Goal: Check status: Check status

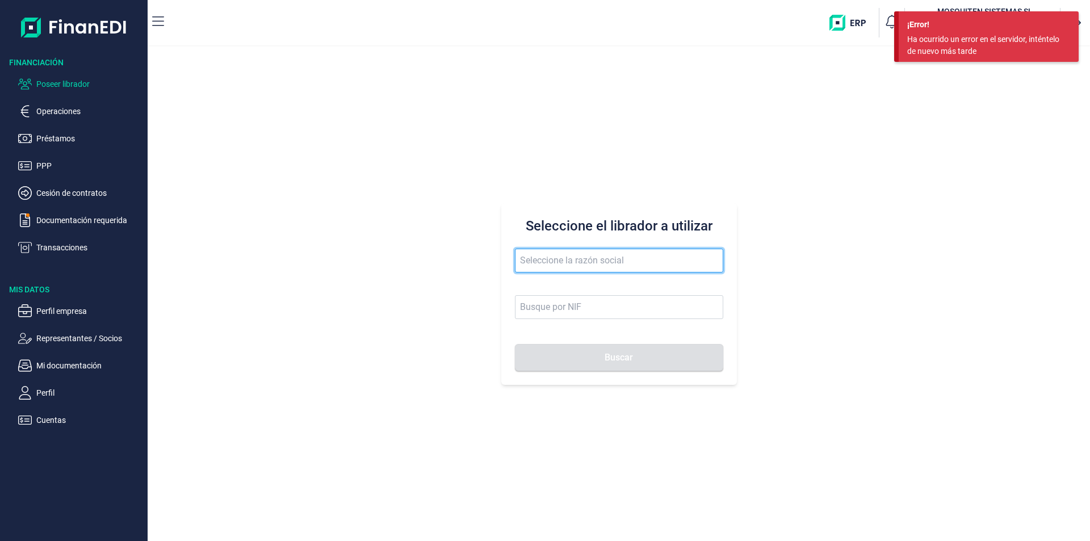
click at [534, 264] on input "text" at bounding box center [619, 261] width 208 height 24
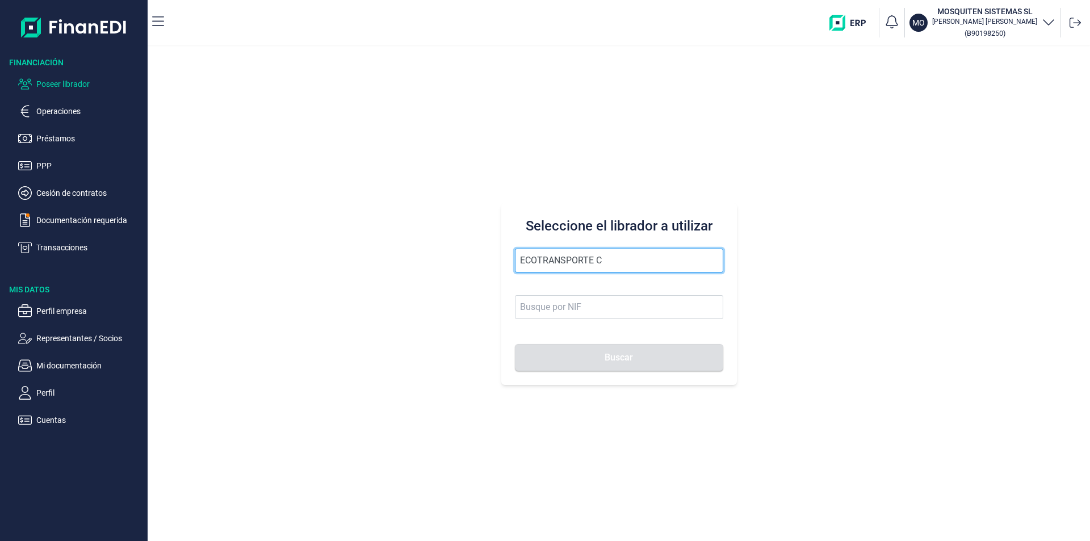
click at [623, 259] on input "ECOTRANSPORTE C" at bounding box center [619, 261] width 208 height 24
drag, startPoint x: 623, startPoint y: 259, endPoint x: 527, endPoint y: 255, distance: 96.5
click at [527, 255] on input "ECOTRANSPORTE C" at bounding box center [619, 261] width 208 height 24
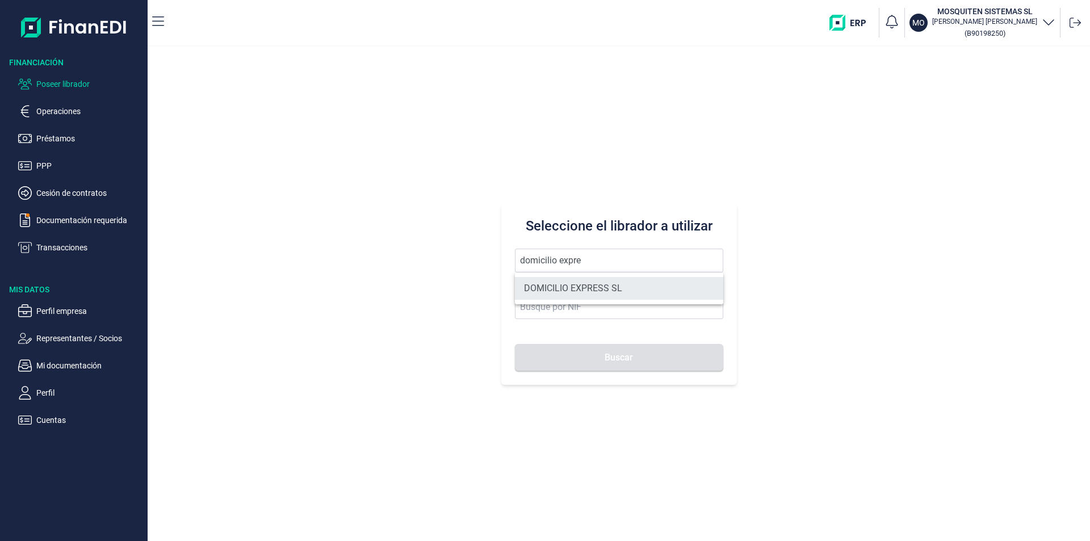
click at [616, 284] on li "DOMICILIO EXPRESS SL" at bounding box center [619, 288] width 208 height 23
type input "DOMICILIO EXPRESS SL"
type input "B45914660"
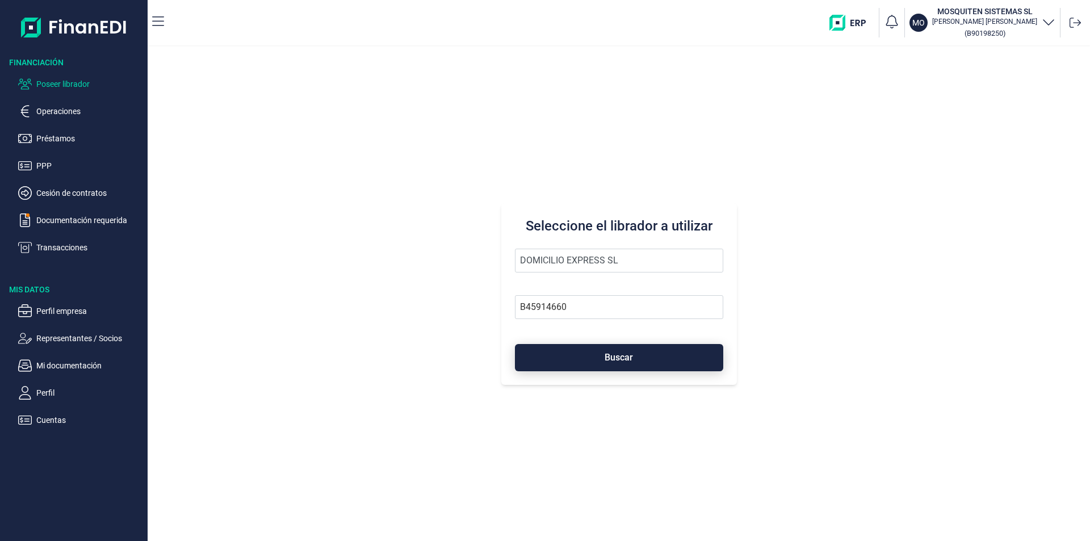
click at [613, 360] on span "Buscar" at bounding box center [618, 357] width 28 height 9
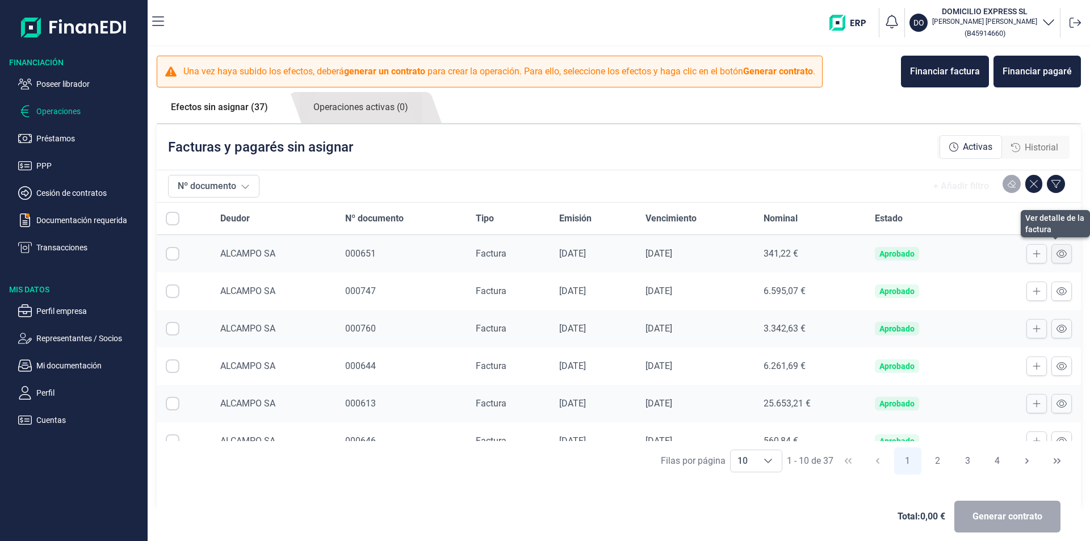
click at [1056, 253] on icon at bounding box center [1061, 253] width 10 height 9
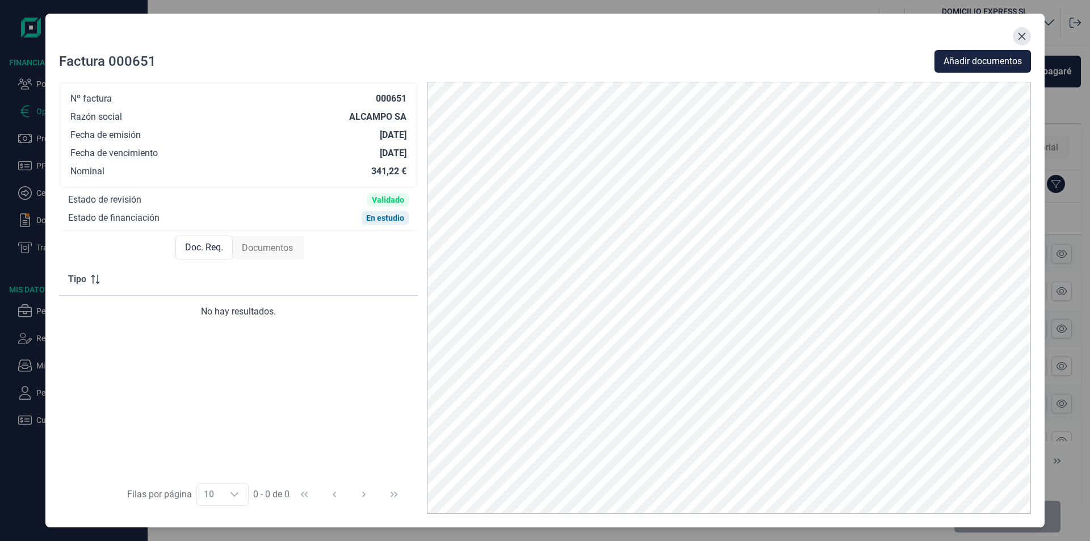
click at [1020, 35] on icon "Close" at bounding box center [1021, 36] width 7 height 7
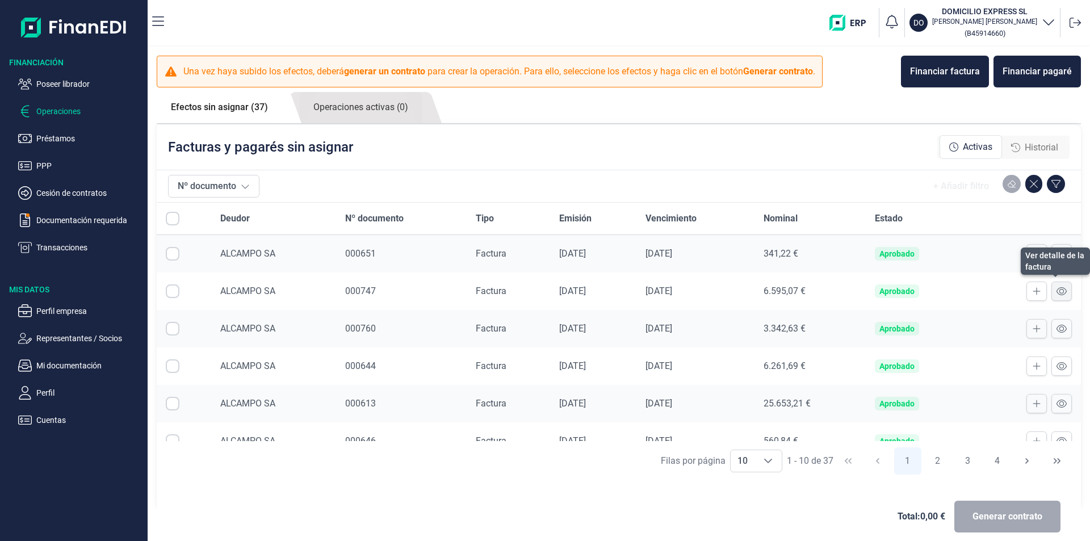
click at [1056, 295] on icon at bounding box center [1061, 291] width 10 height 9
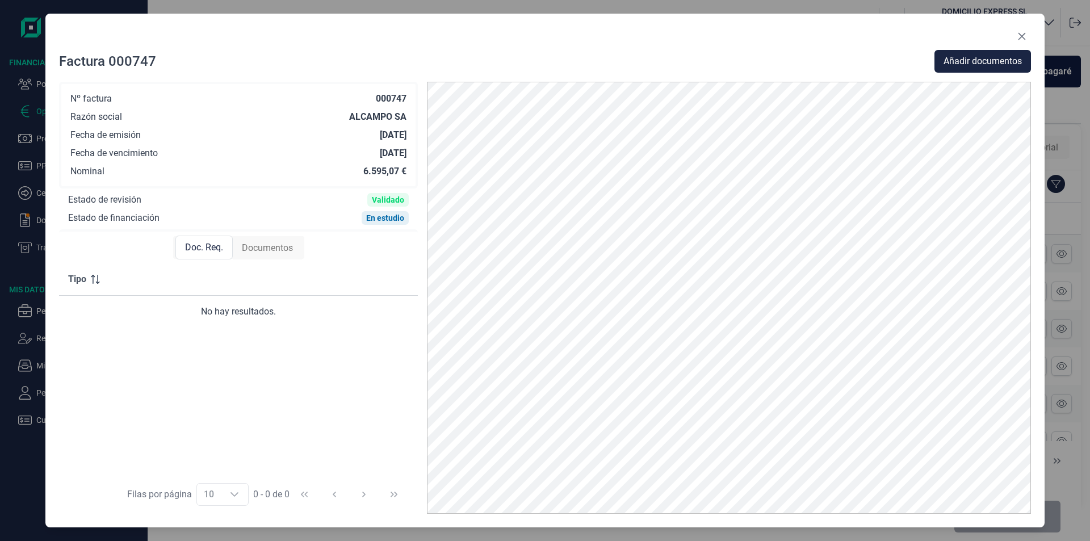
drag, startPoint x: 1023, startPoint y: 35, endPoint x: 1021, endPoint y: 71, distance: 36.9
click at [1023, 34] on icon "Close" at bounding box center [1021, 36] width 7 height 7
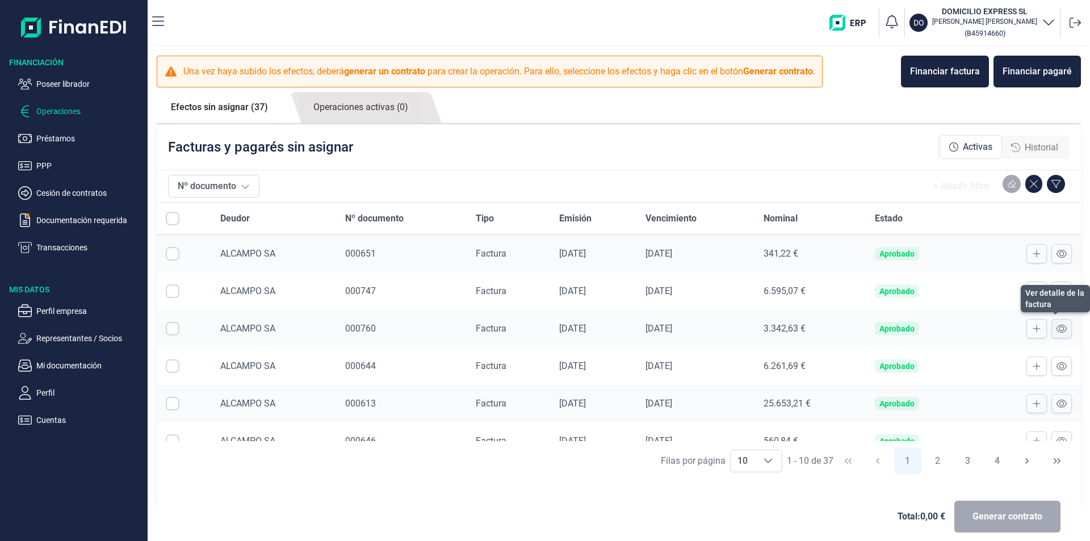
click at [1056, 326] on icon at bounding box center [1061, 328] width 10 height 9
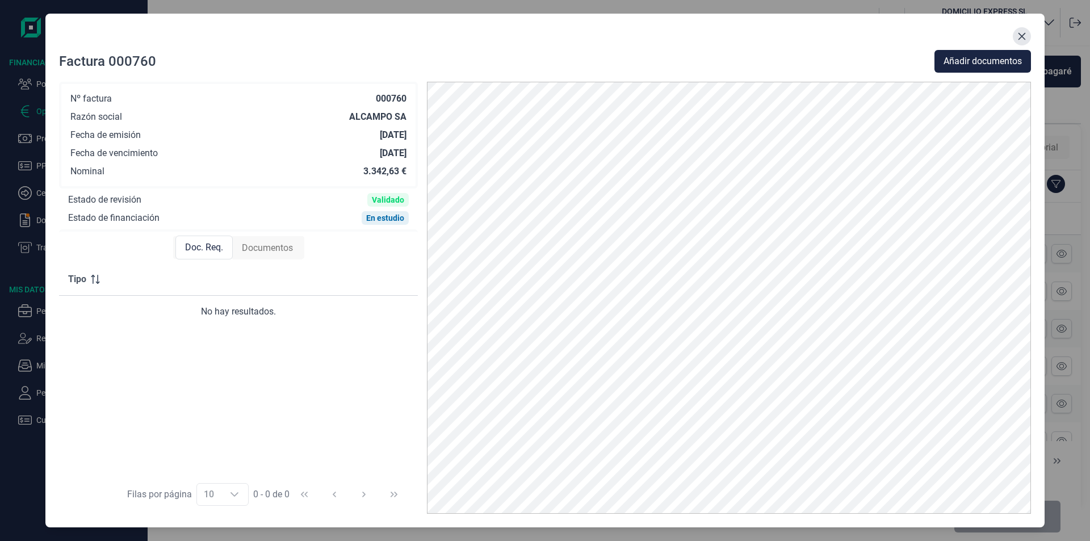
click at [1016, 36] on button "Close" at bounding box center [1021, 36] width 18 height 18
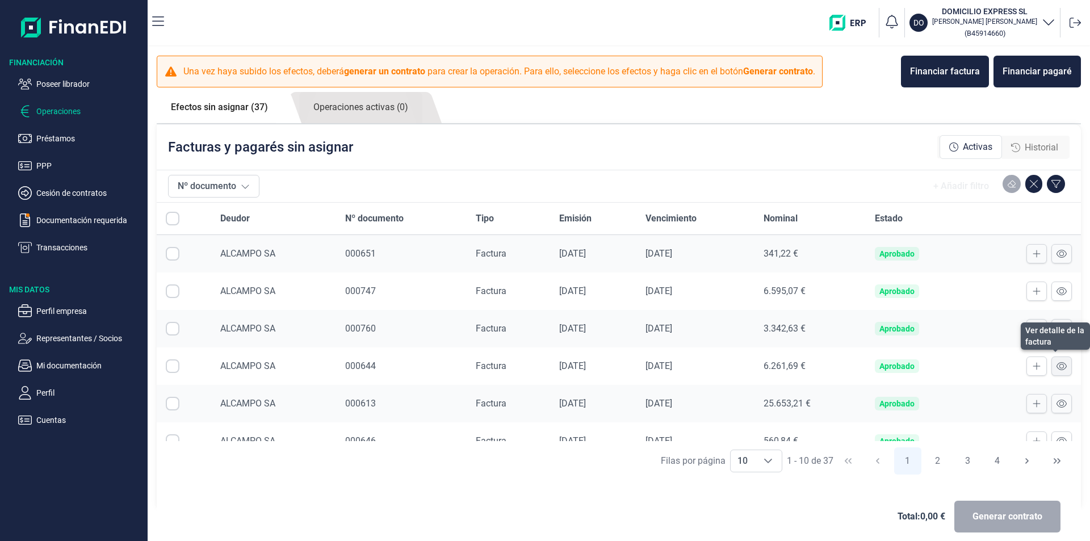
click at [1056, 363] on icon at bounding box center [1061, 365] width 10 height 9
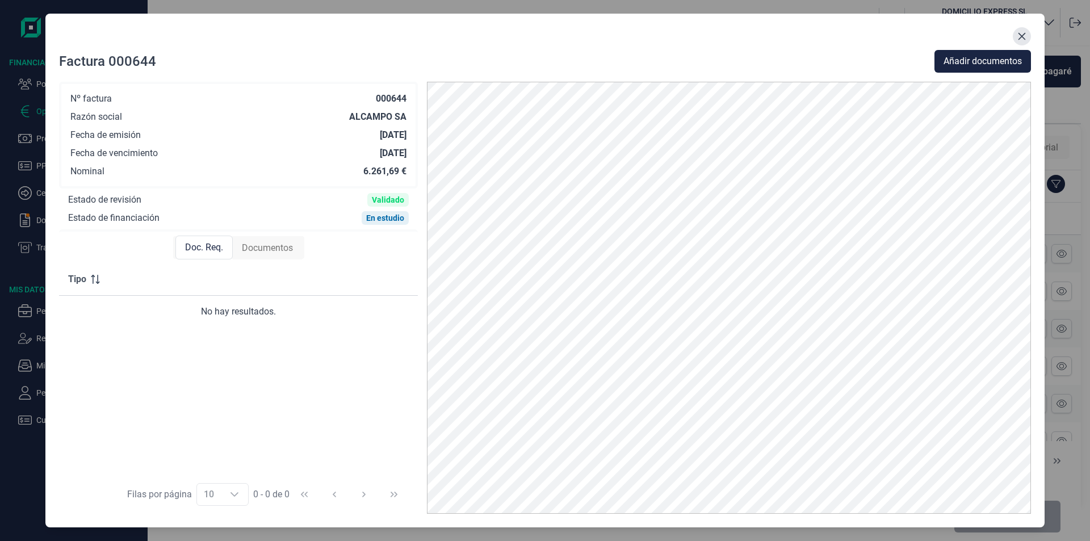
click at [1023, 39] on icon "Close" at bounding box center [1021, 36] width 9 height 9
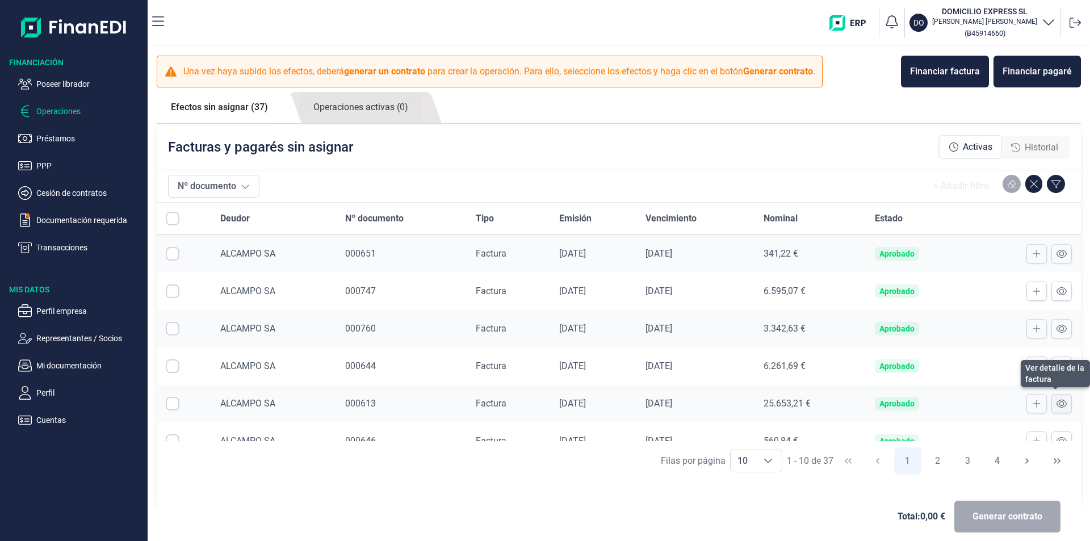
click at [1056, 406] on icon at bounding box center [1061, 403] width 10 height 9
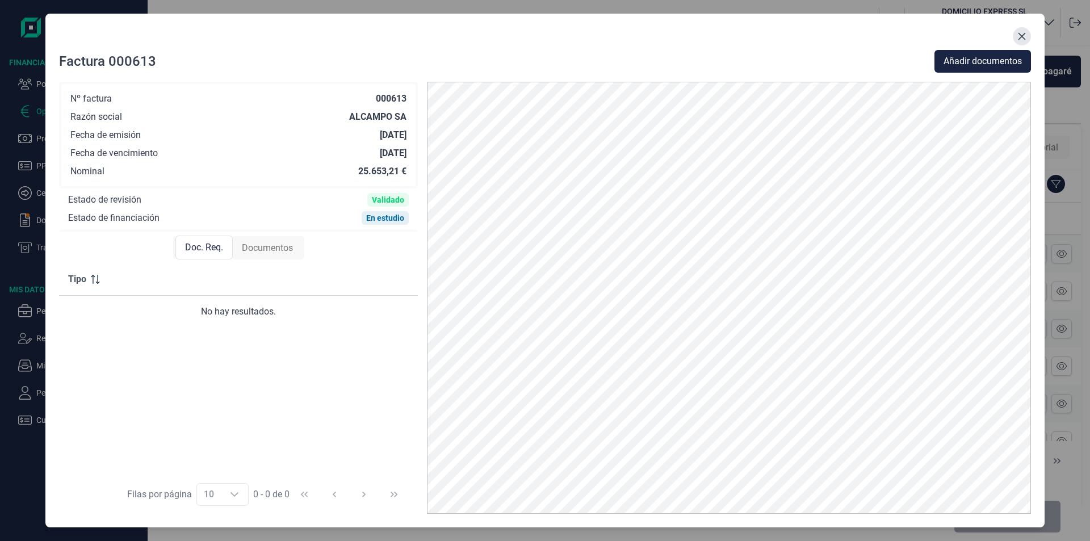
click at [1028, 35] on button "Close" at bounding box center [1021, 36] width 18 height 18
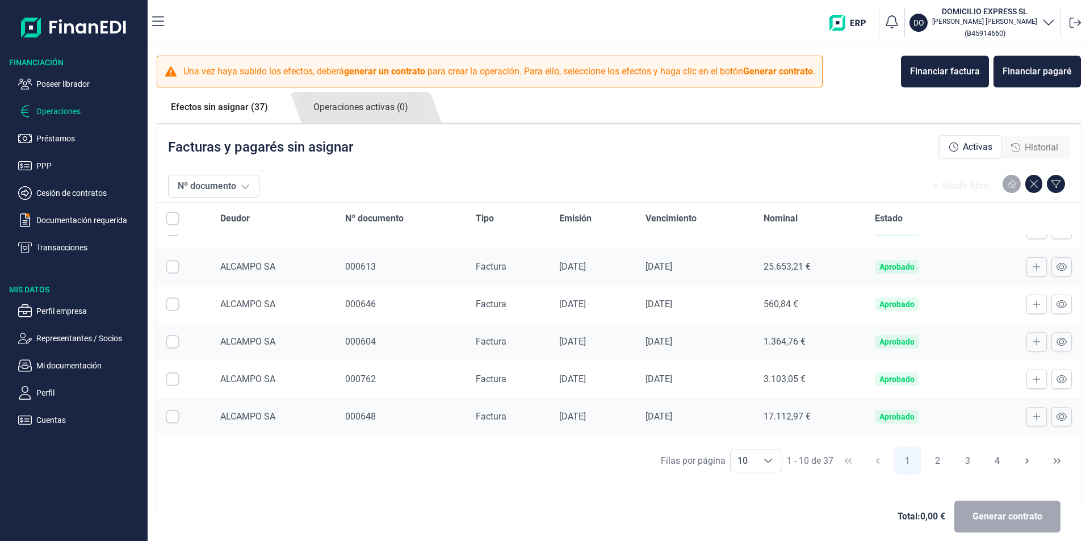
scroll to position [138, 0]
click at [1056, 300] on icon at bounding box center [1061, 302] width 10 height 9
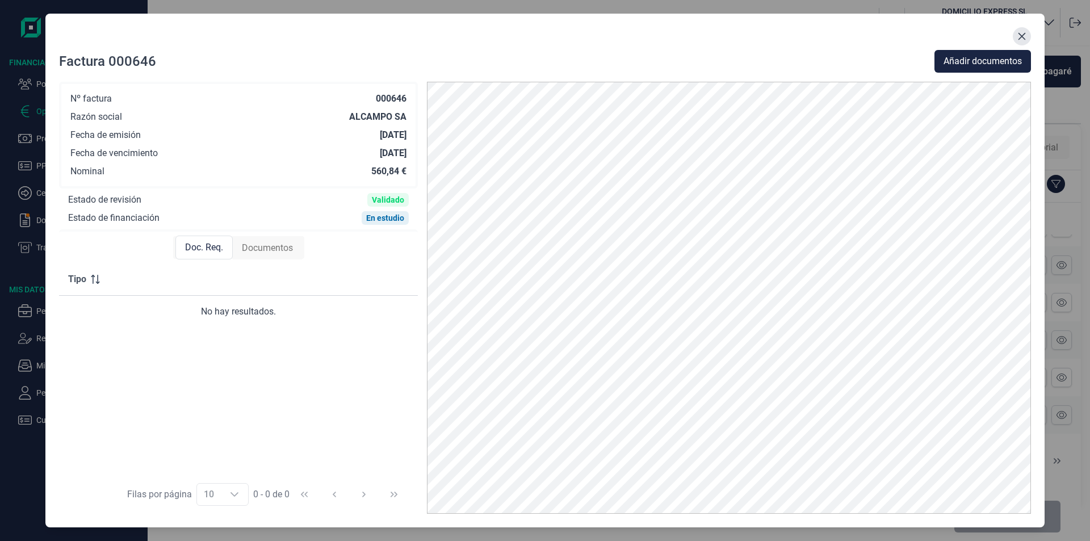
click at [1020, 36] on icon "Close" at bounding box center [1021, 36] width 7 height 7
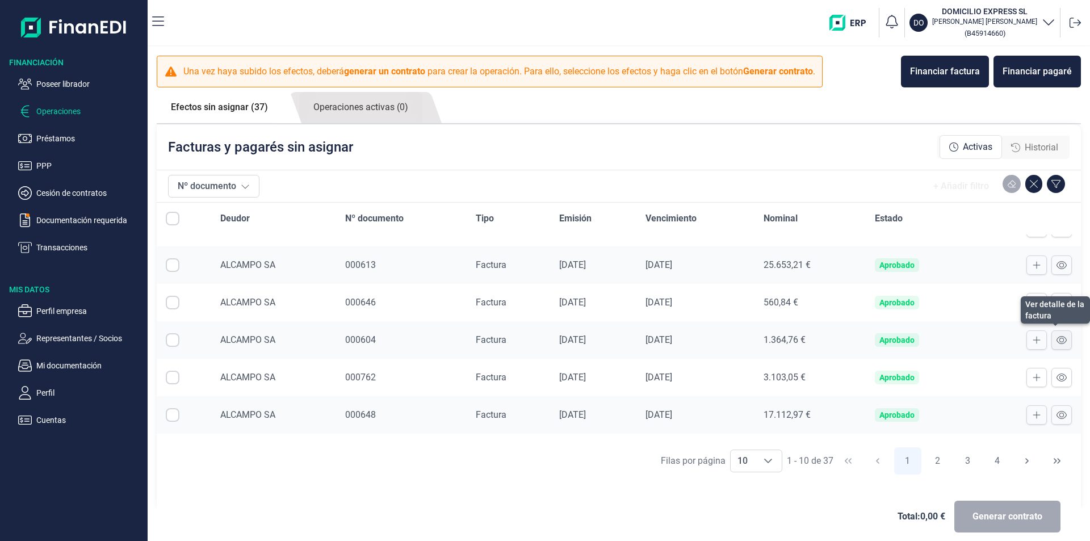
click at [1056, 338] on icon at bounding box center [1061, 339] width 10 height 9
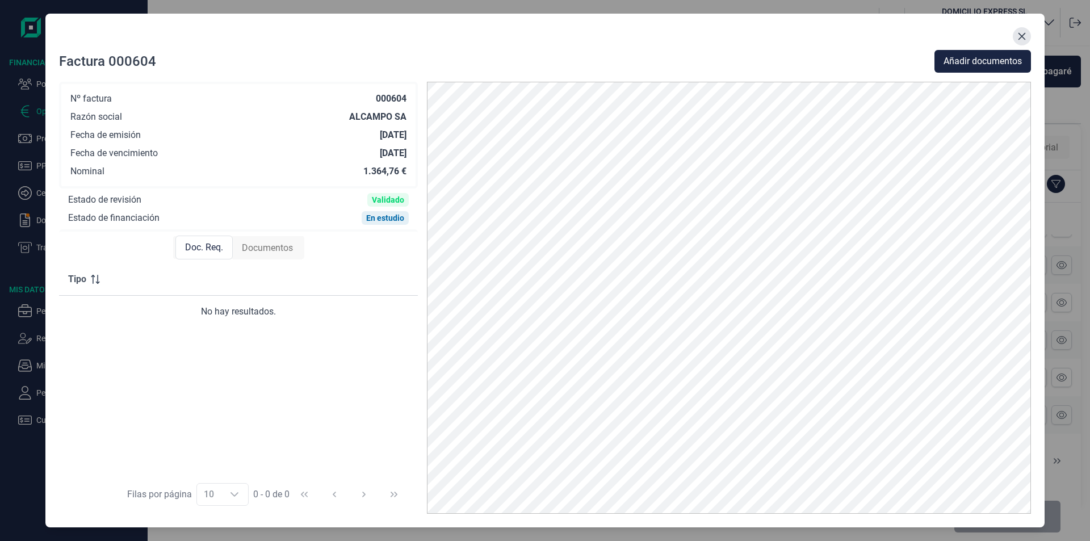
click at [1025, 38] on icon "Close" at bounding box center [1021, 36] width 9 height 9
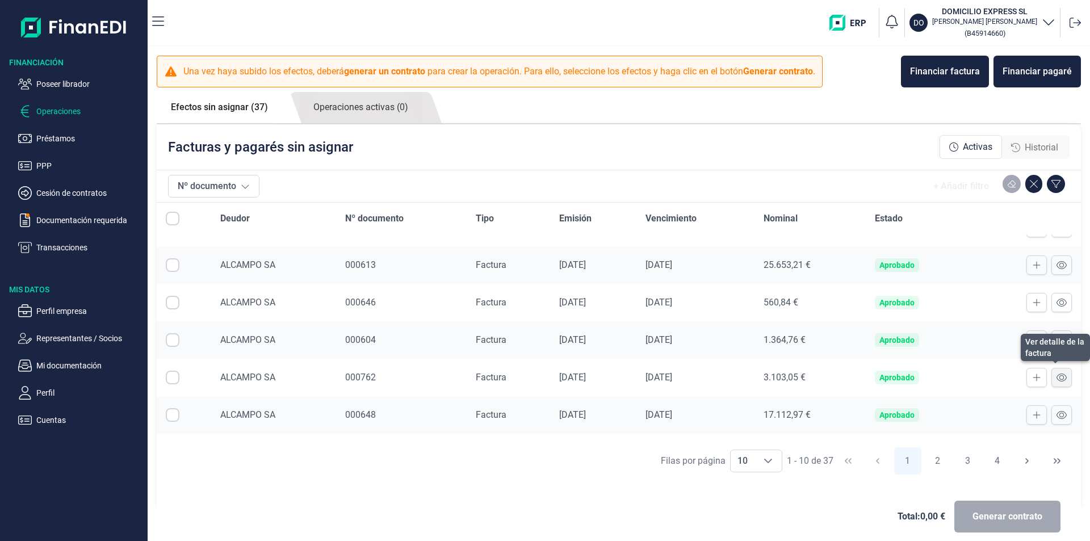
click at [1056, 377] on icon at bounding box center [1061, 377] width 10 height 9
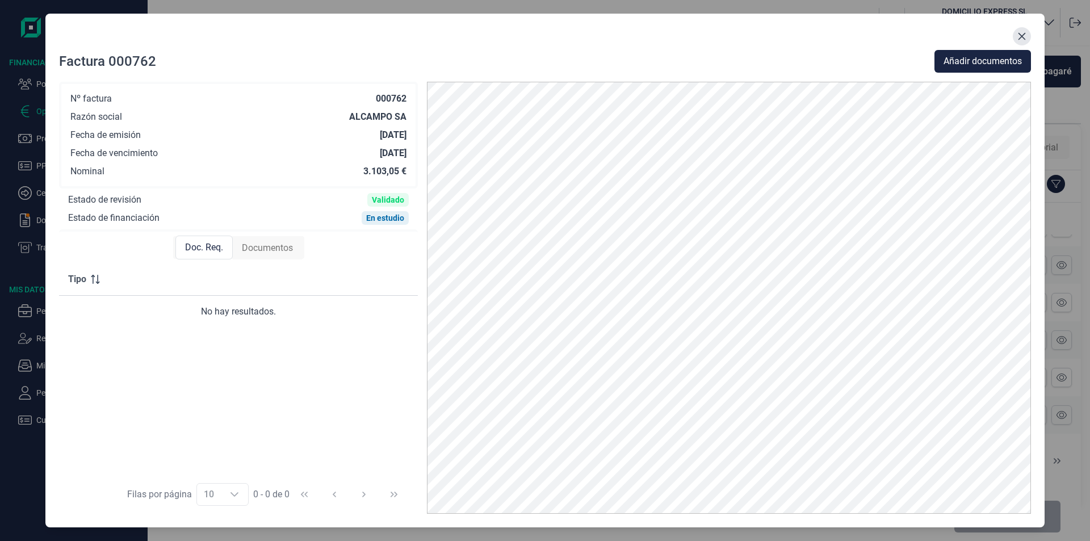
click at [1020, 40] on icon "Close" at bounding box center [1021, 36] width 9 height 9
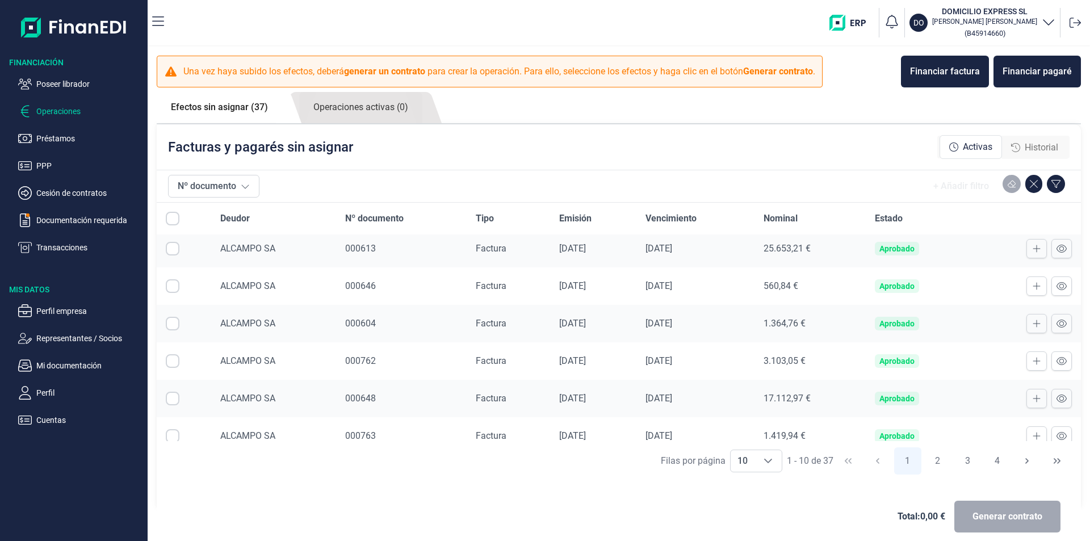
scroll to position [169, 0]
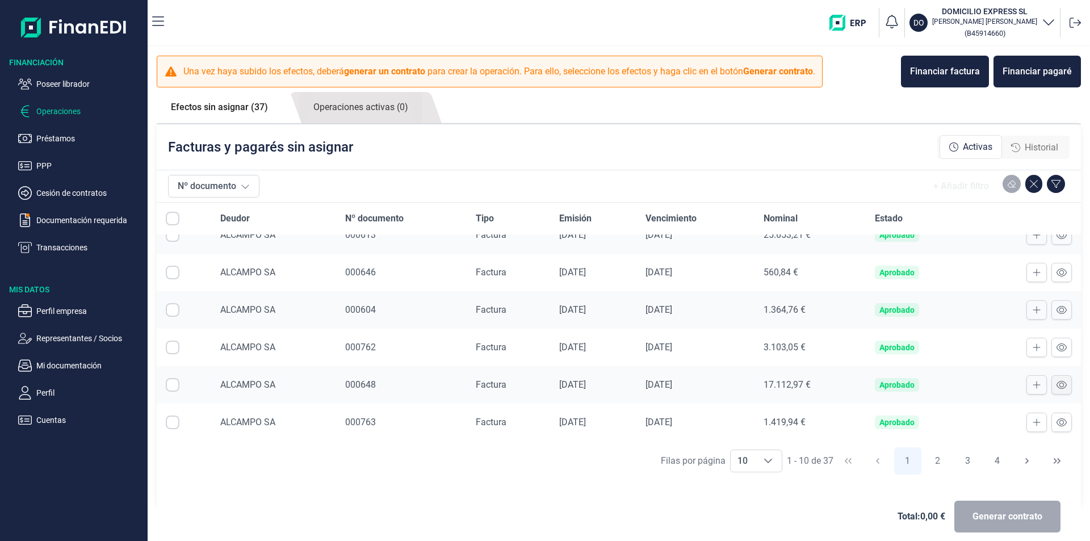
click at [1056, 388] on icon at bounding box center [1061, 385] width 10 height 8
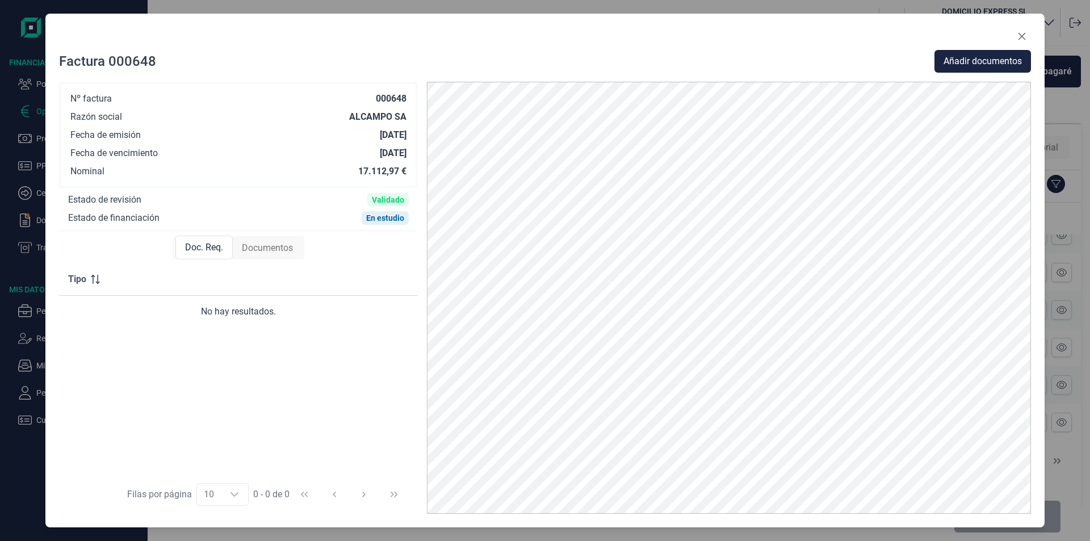
click at [1020, 37] on icon "Close" at bounding box center [1021, 36] width 7 height 7
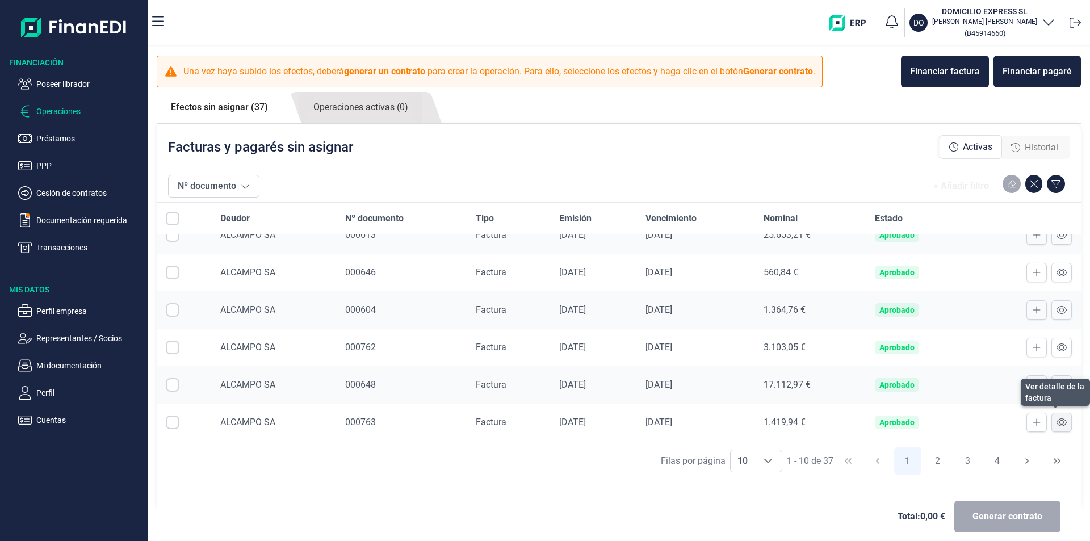
click at [1056, 426] on icon at bounding box center [1061, 422] width 10 height 9
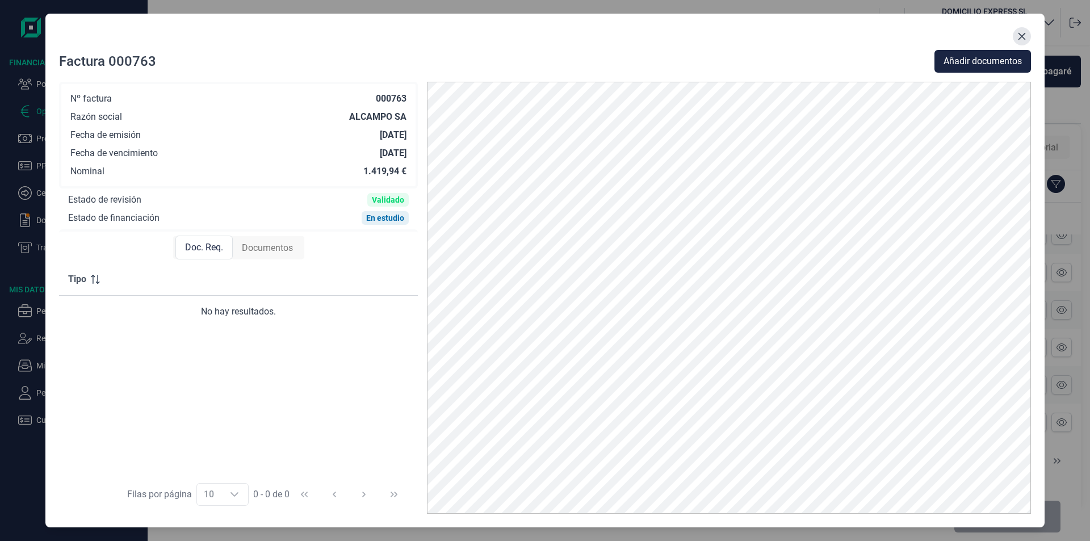
click at [1023, 40] on icon "Close" at bounding box center [1021, 36] width 9 height 9
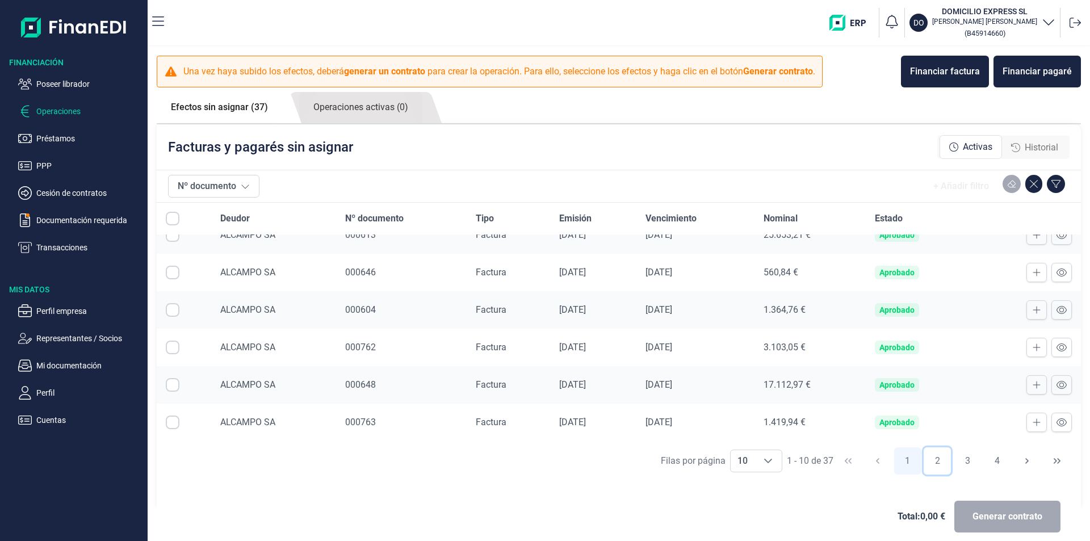
click at [932, 461] on button "2" at bounding box center [936, 460] width 27 height 27
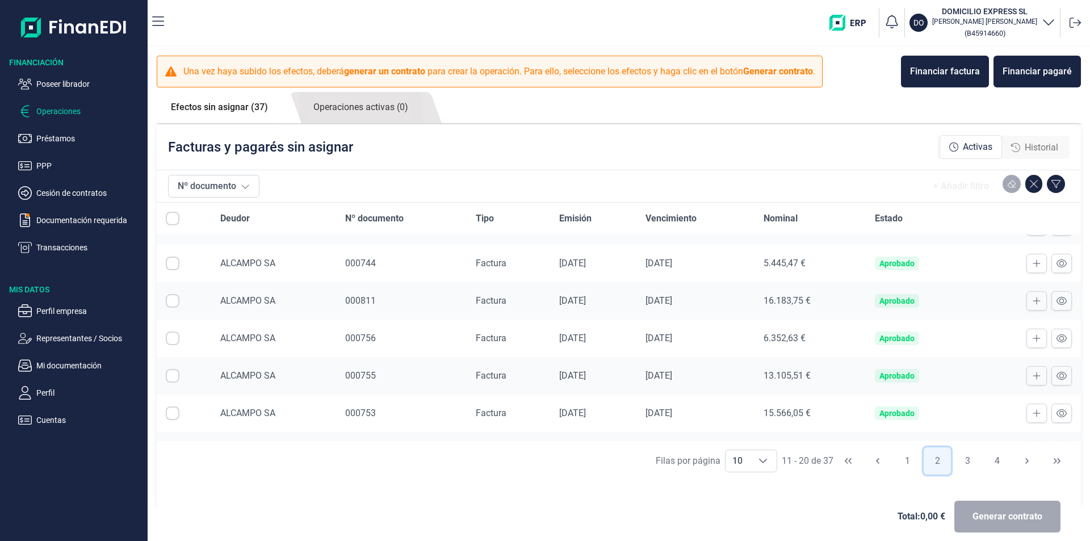
scroll to position [0, 0]
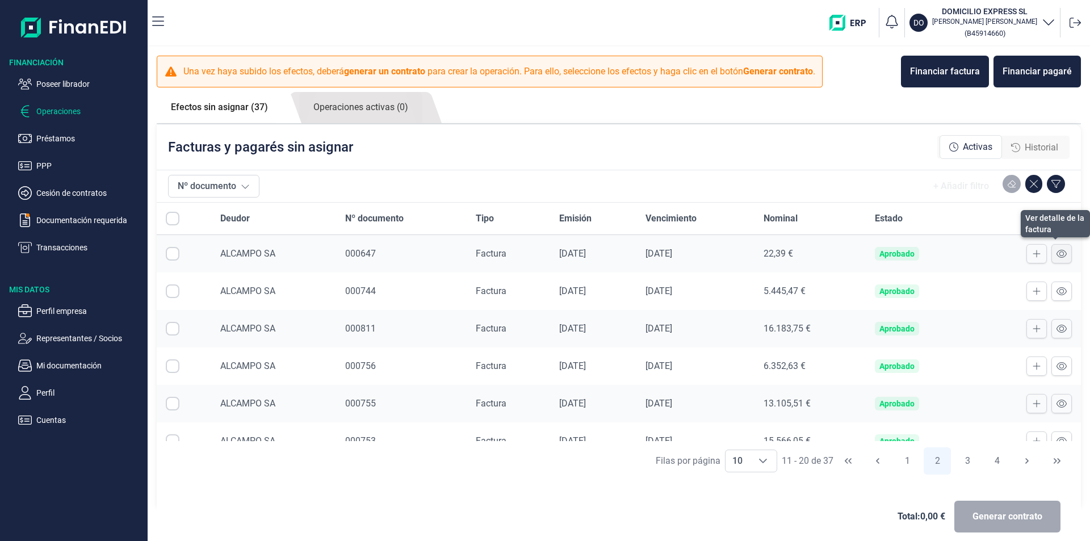
click at [1056, 254] on icon at bounding box center [1061, 254] width 10 height 8
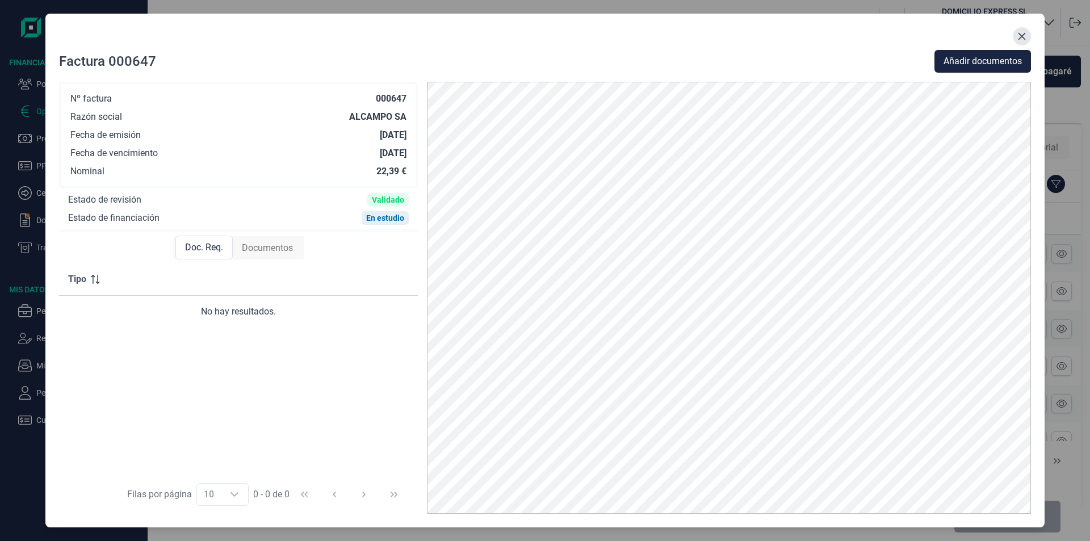
click at [1021, 40] on icon "Close" at bounding box center [1021, 36] width 9 height 9
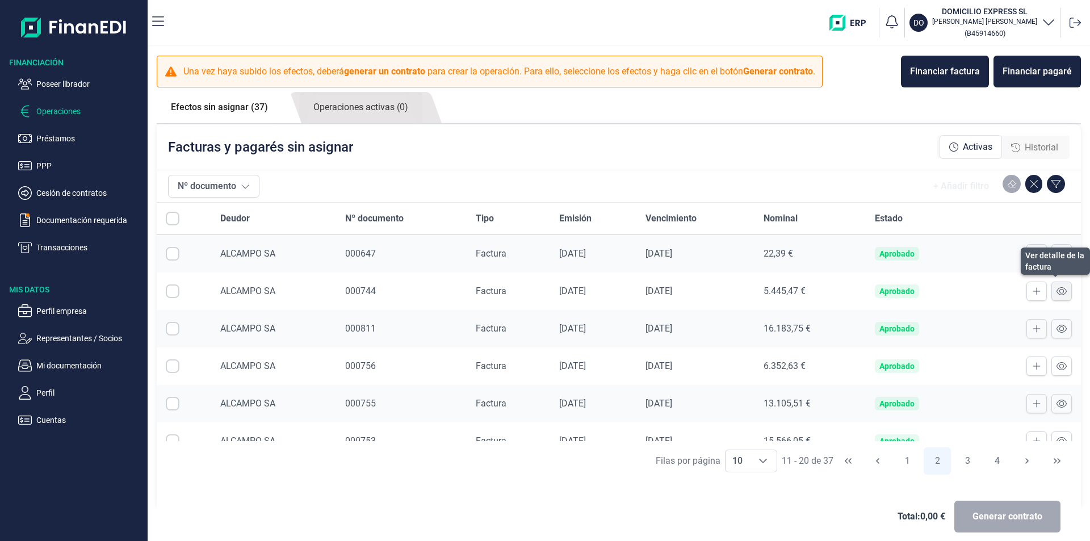
click at [1052, 285] on button at bounding box center [1061, 290] width 20 height 19
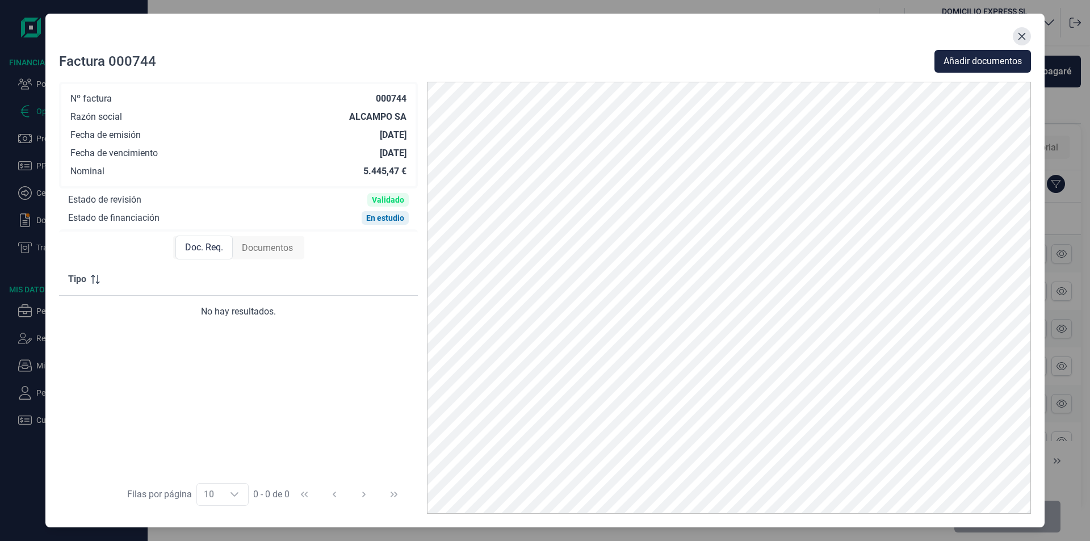
click at [1020, 40] on icon "Close" at bounding box center [1021, 36] width 9 height 9
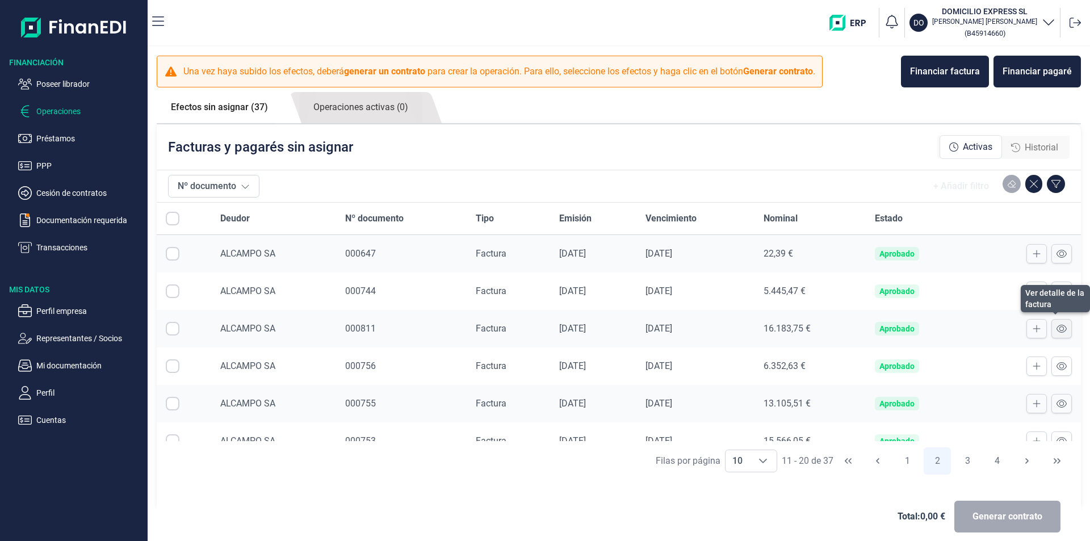
click at [1056, 329] on icon at bounding box center [1061, 328] width 10 height 9
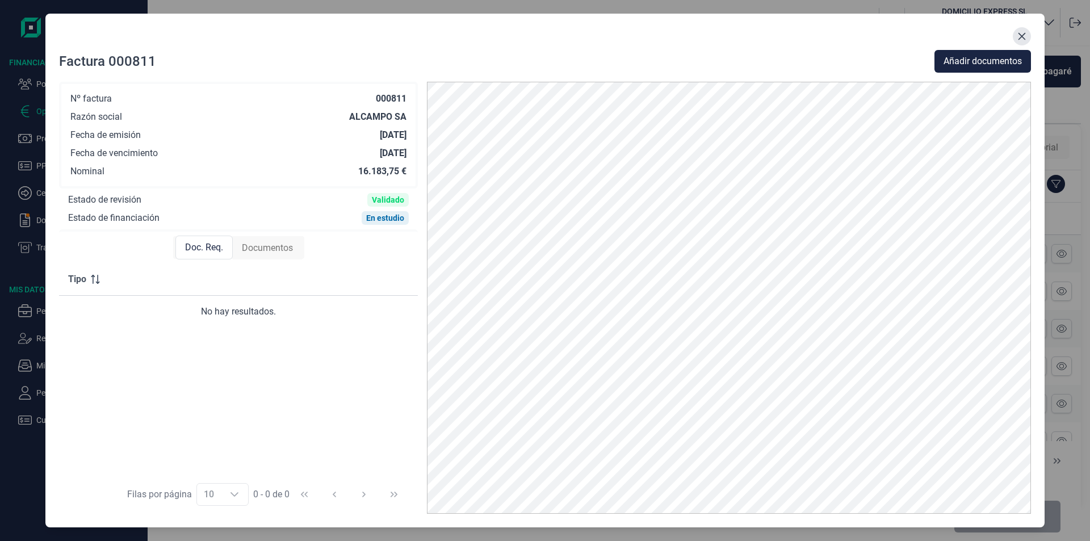
click at [1025, 39] on icon "Close" at bounding box center [1021, 36] width 9 height 9
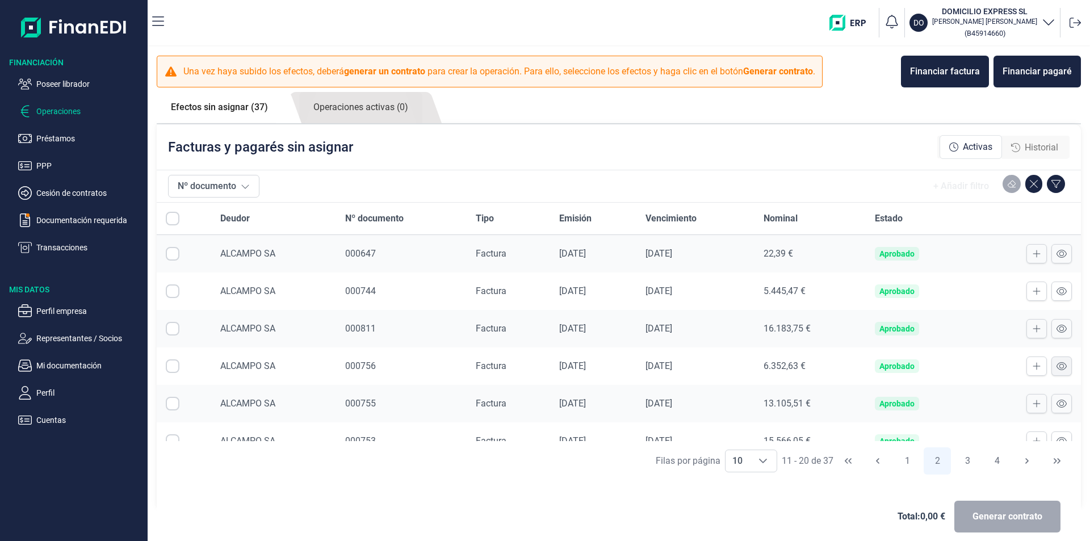
click at [1056, 369] on icon at bounding box center [1061, 365] width 10 height 9
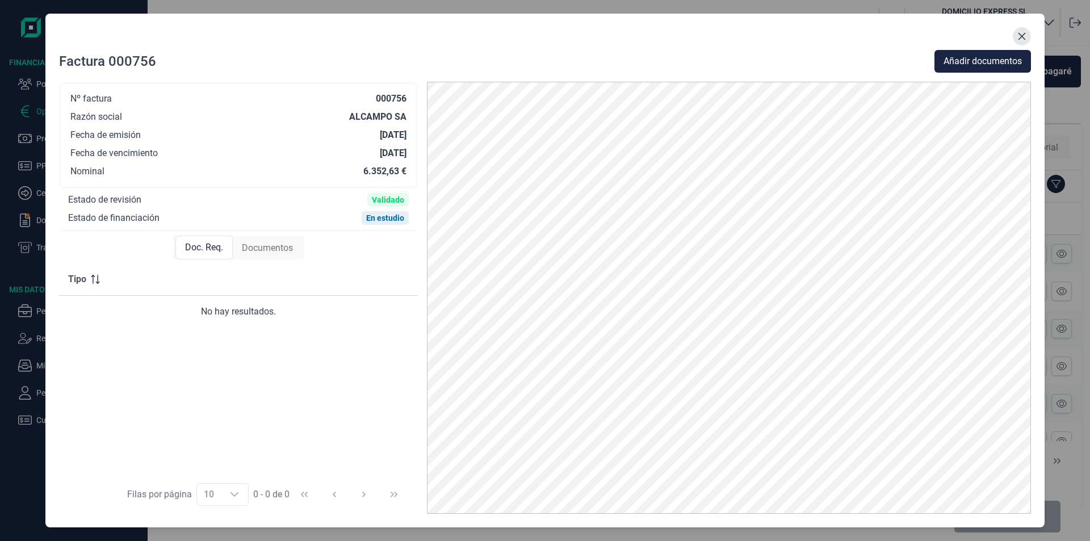
click at [1022, 35] on icon "Close" at bounding box center [1021, 36] width 9 height 9
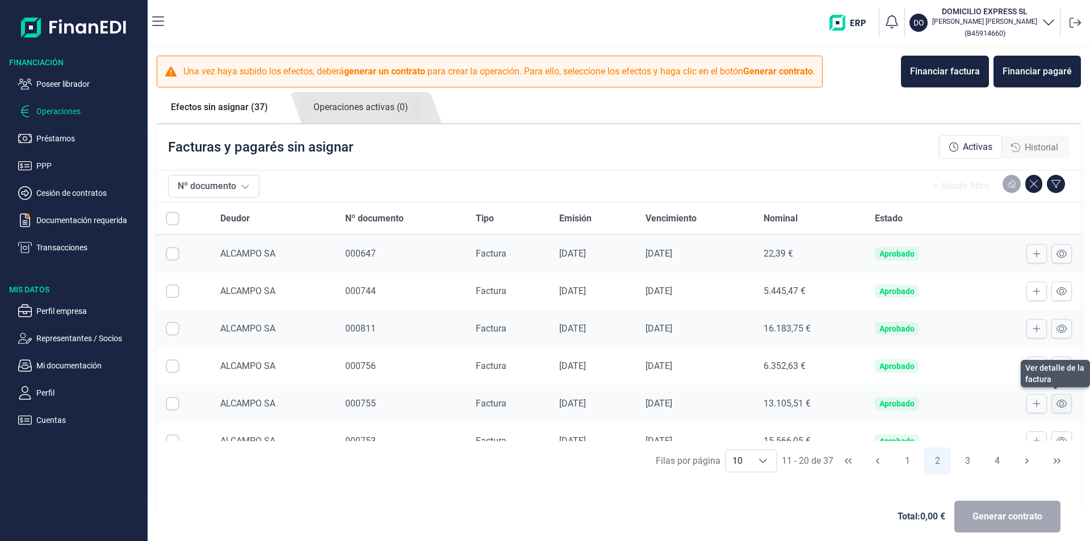
click at [1056, 404] on icon at bounding box center [1061, 403] width 10 height 9
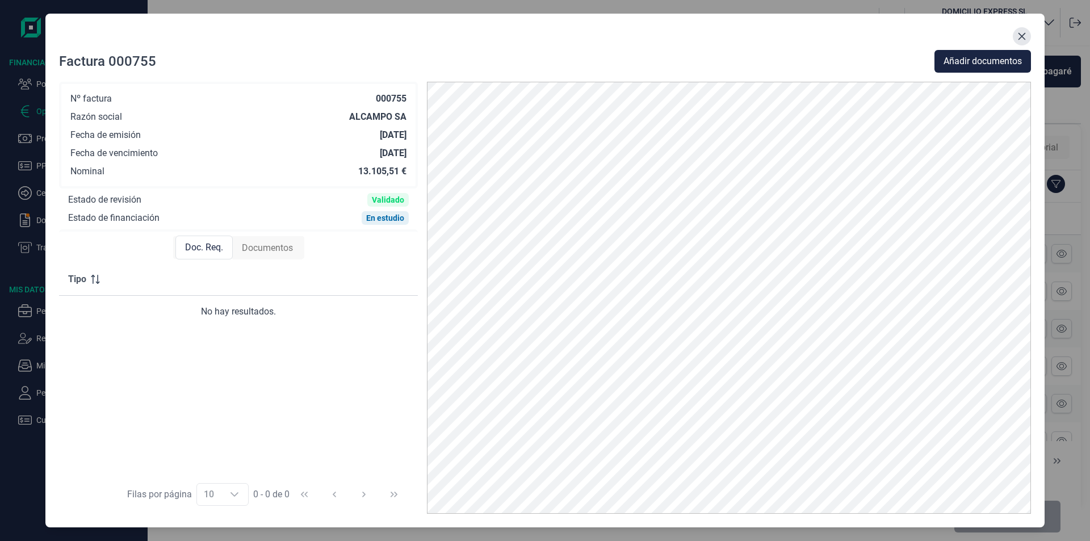
click at [1023, 36] on icon "Close" at bounding box center [1021, 36] width 9 height 9
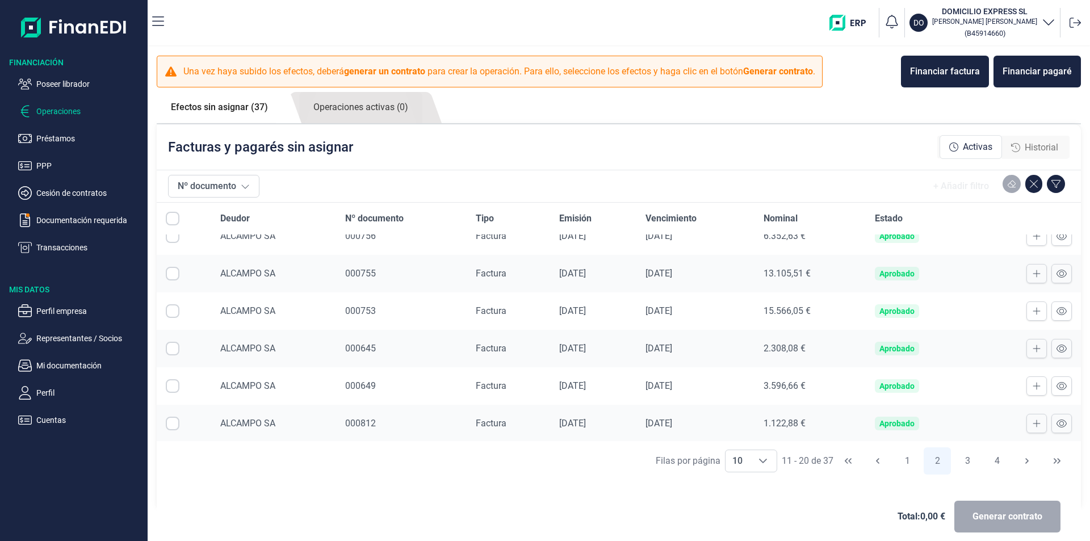
scroll to position [131, 0]
click at [1051, 306] on button at bounding box center [1061, 309] width 20 height 19
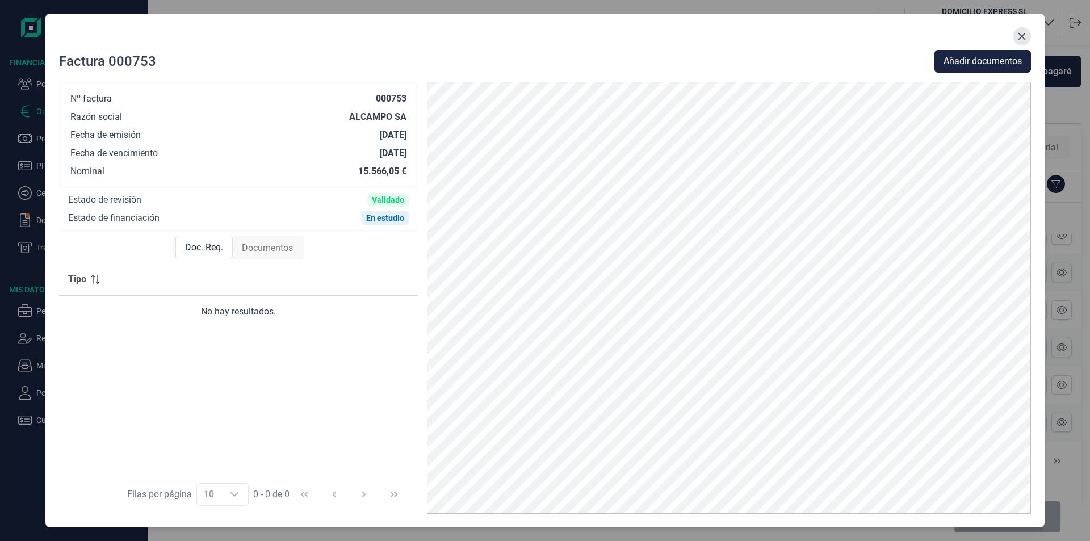
click at [1017, 33] on icon "Close" at bounding box center [1021, 36] width 9 height 9
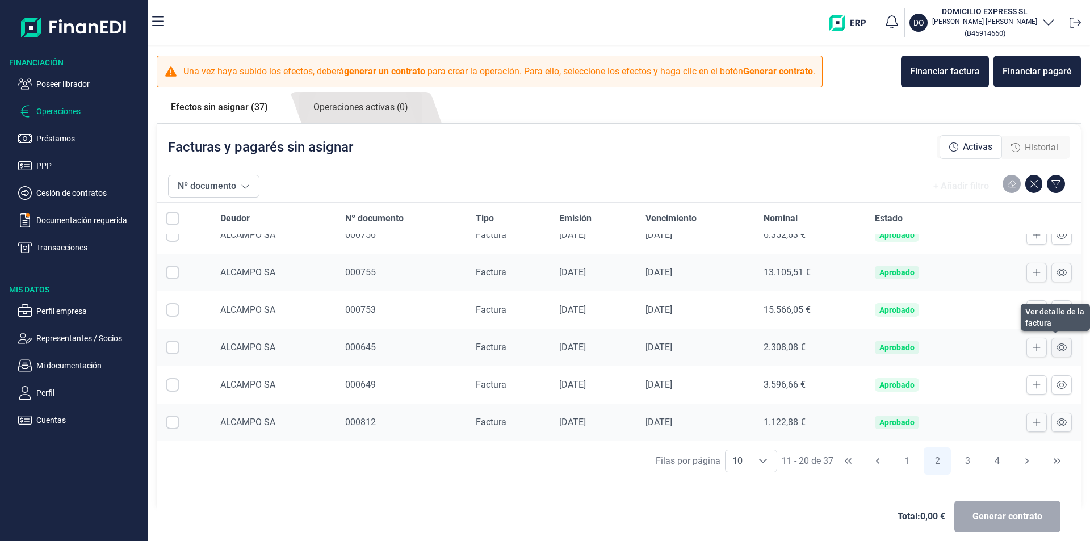
click at [1056, 345] on icon at bounding box center [1061, 347] width 10 height 8
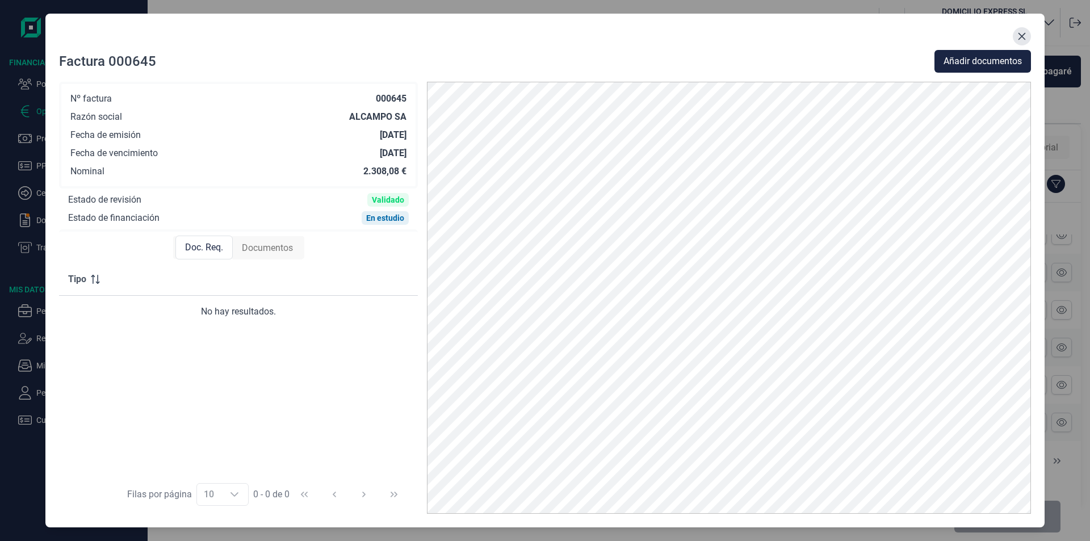
click at [1022, 37] on icon "Close" at bounding box center [1021, 36] width 7 height 7
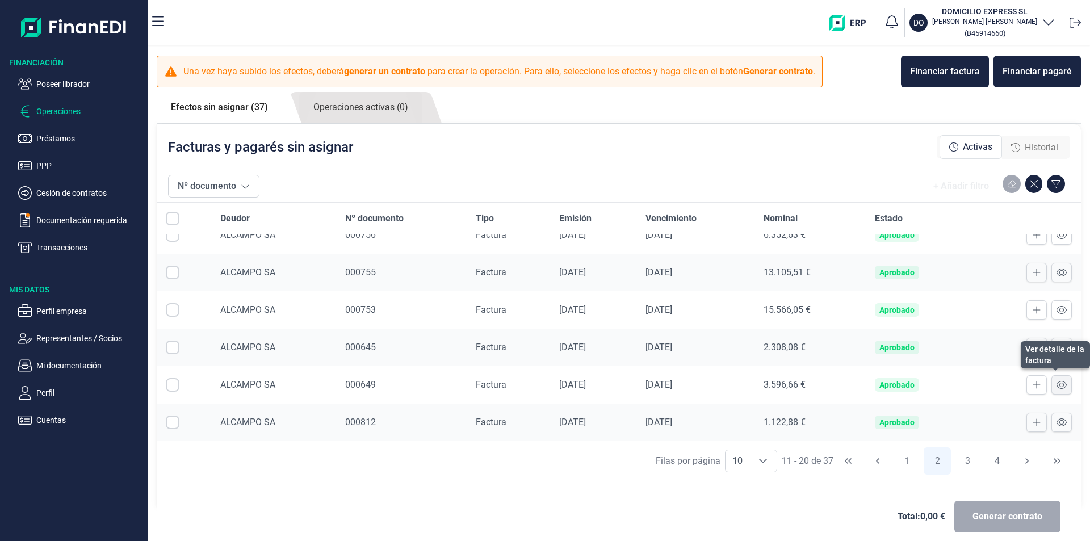
click at [1057, 385] on icon at bounding box center [1061, 385] width 10 height 8
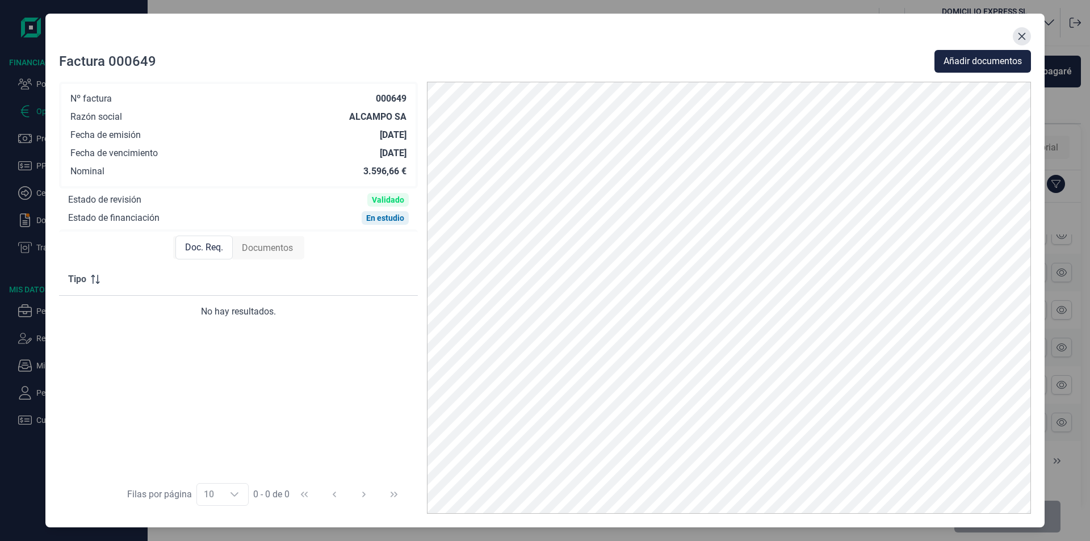
click at [1019, 35] on icon "Close" at bounding box center [1021, 36] width 9 height 9
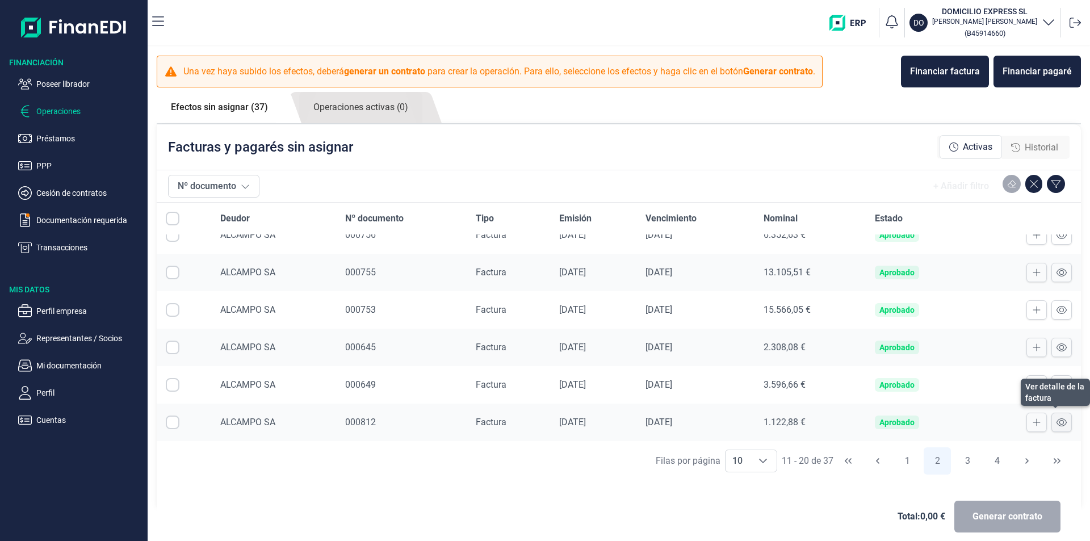
click at [1056, 425] on icon at bounding box center [1061, 422] width 10 height 8
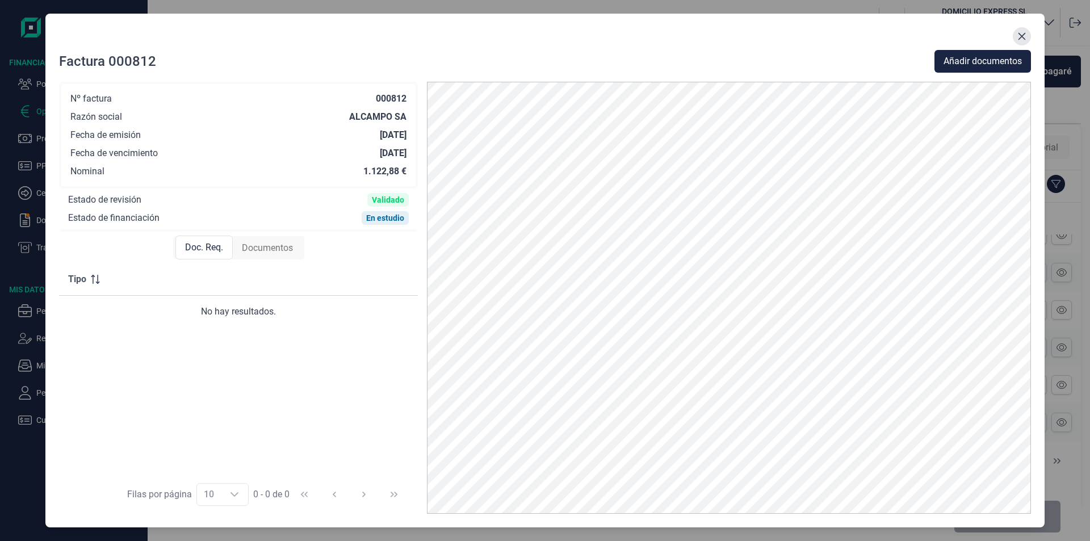
click at [1020, 39] on icon "Close" at bounding box center [1021, 36] width 9 height 9
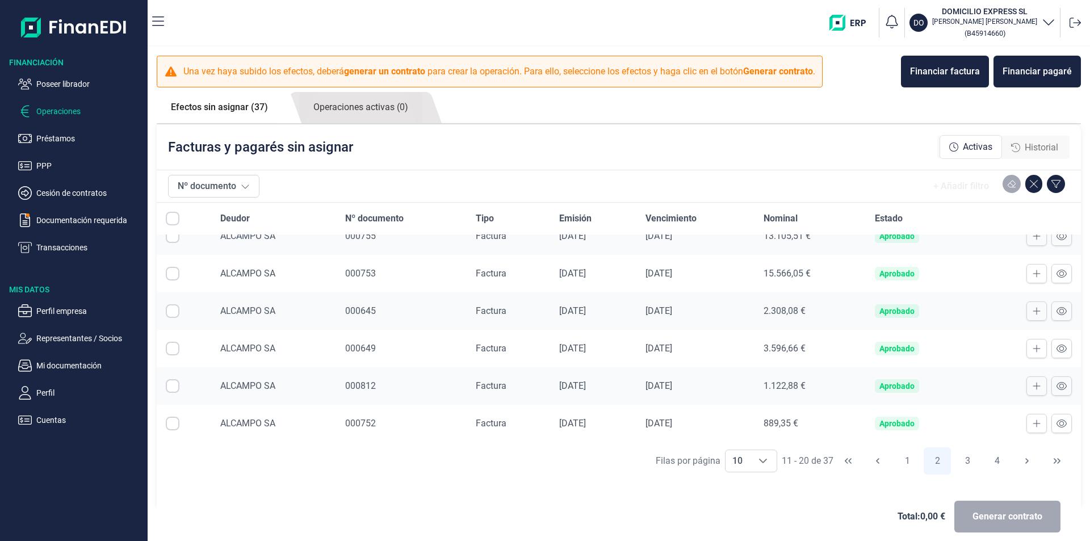
scroll to position [169, 0]
click at [1056, 424] on icon at bounding box center [1061, 422] width 10 height 9
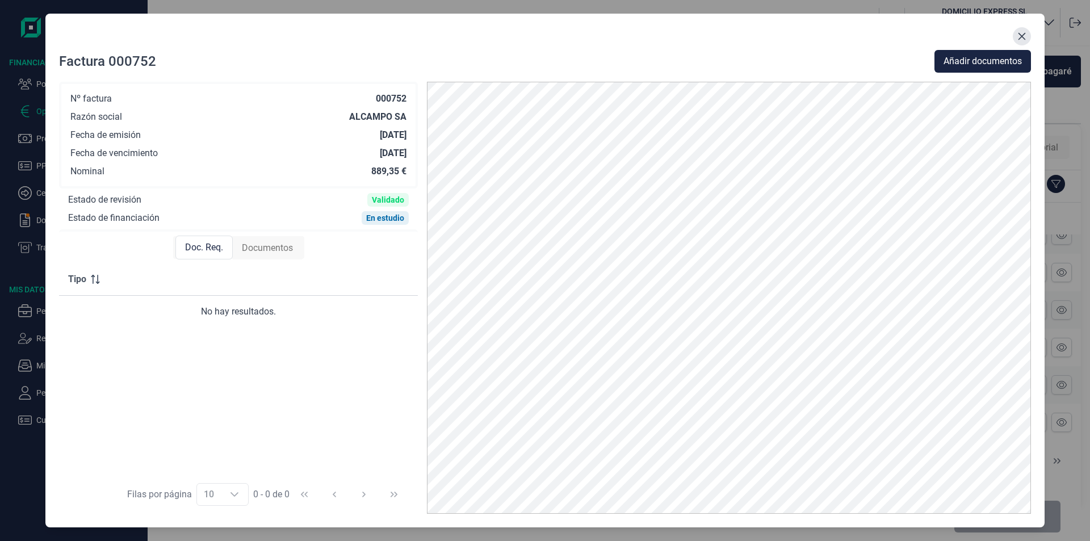
click at [1023, 36] on icon "Close" at bounding box center [1021, 36] width 9 height 9
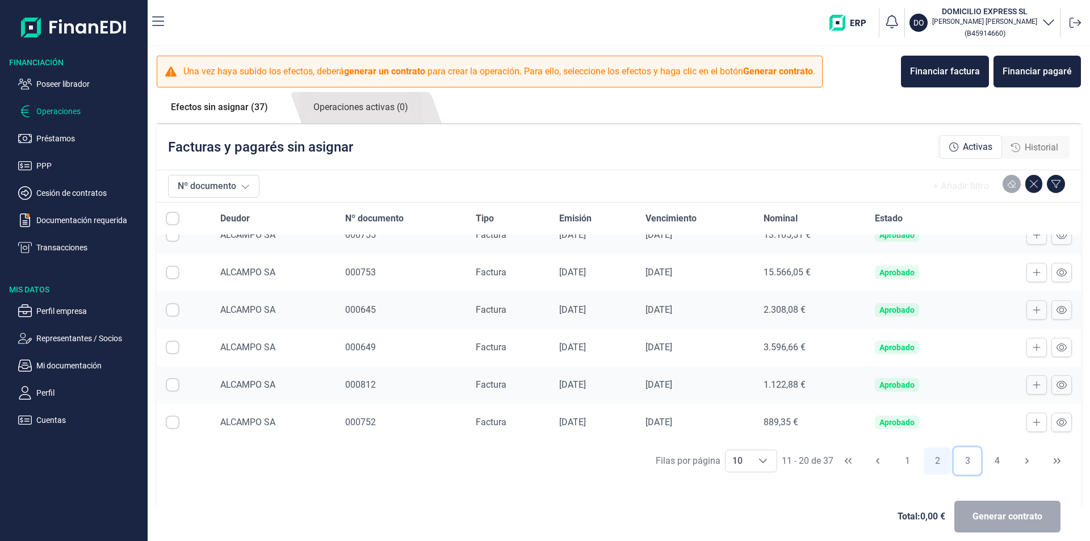
click at [961, 464] on button "3" at bounding box center [966, 460] width 27 height 27
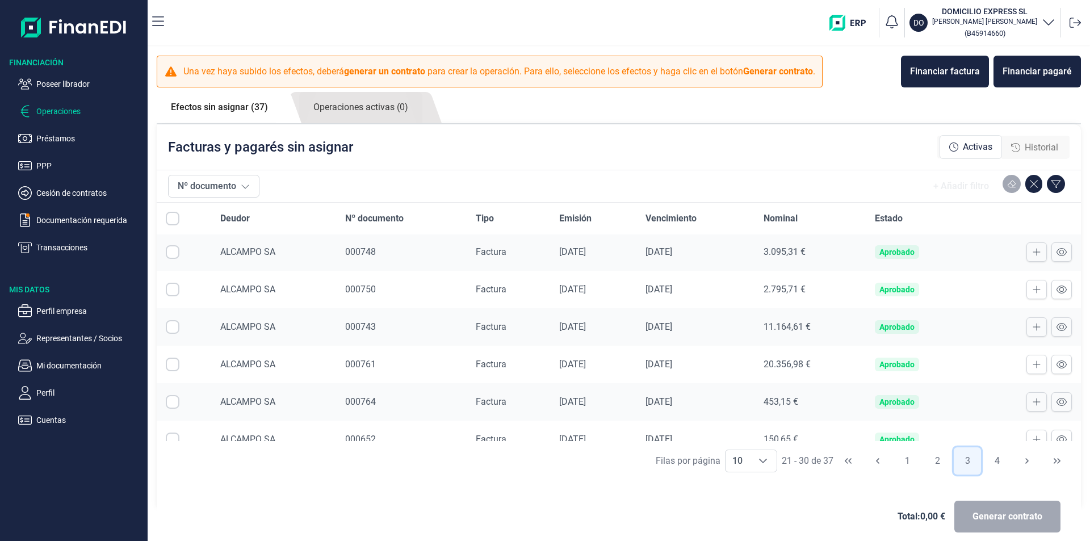
scroll to position [0, 0]
click at [1056, 254] on icon at bounding box center [1061, 253] width 10 height 9
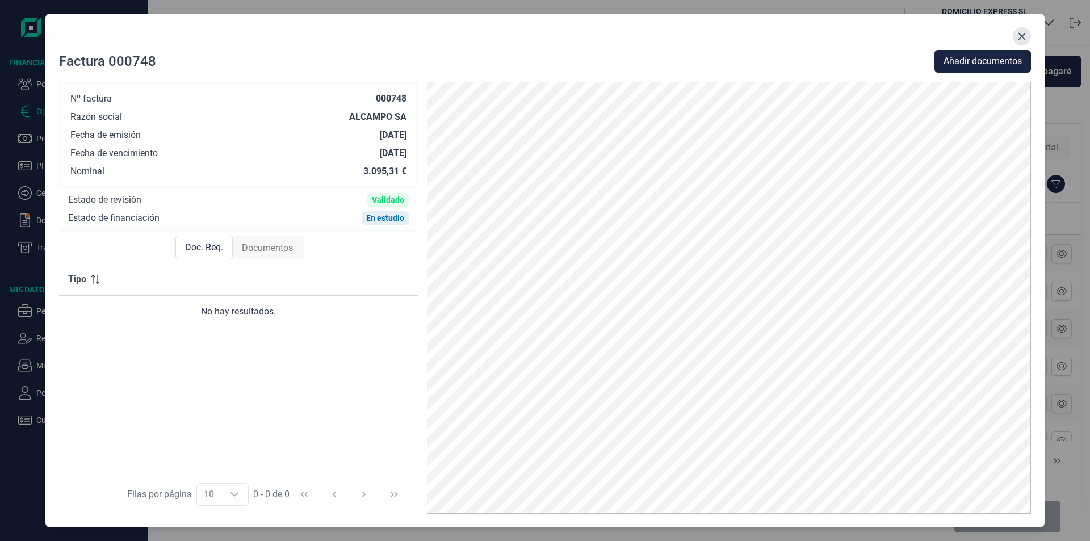
click at [1018, 39] on icon "Close" at bounding box center [1021, 36] width 7 height 7
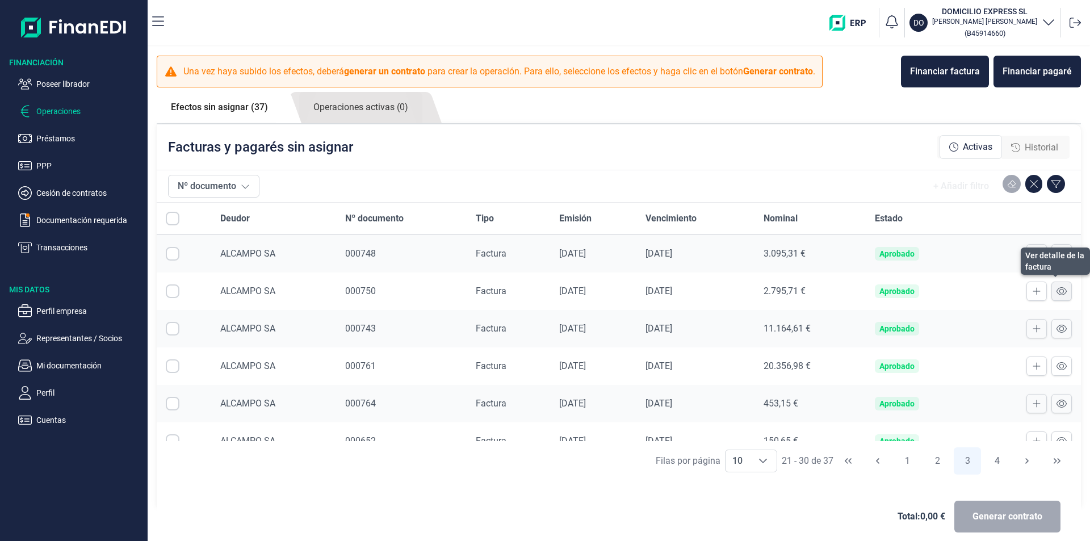
click at [1056, 290] on icon at bounding box center [1061, 291] width 10 height 9
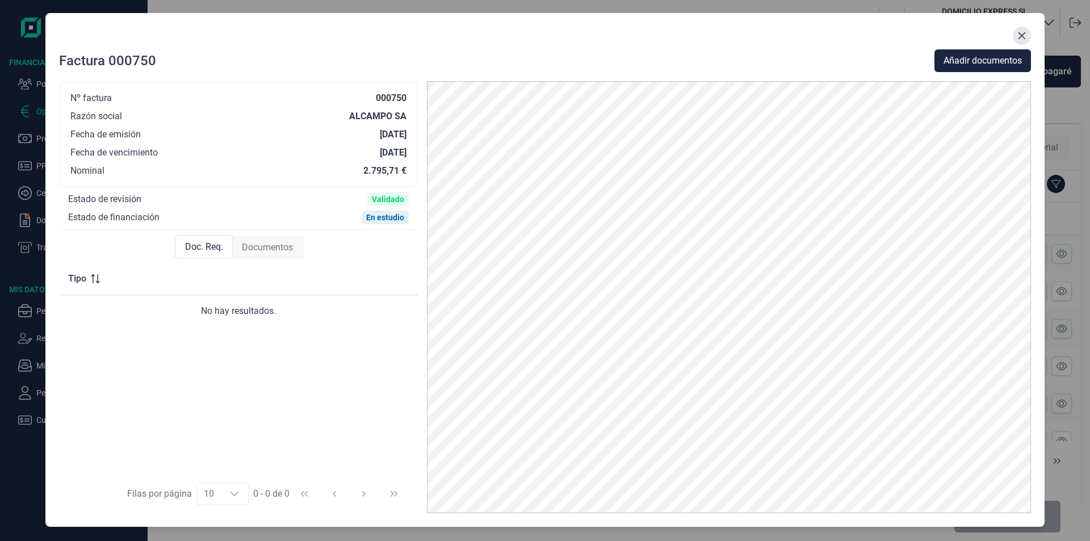
click at [1021, 40] on icon "Close" at bounding box center [1021, 35] width 9 height 9
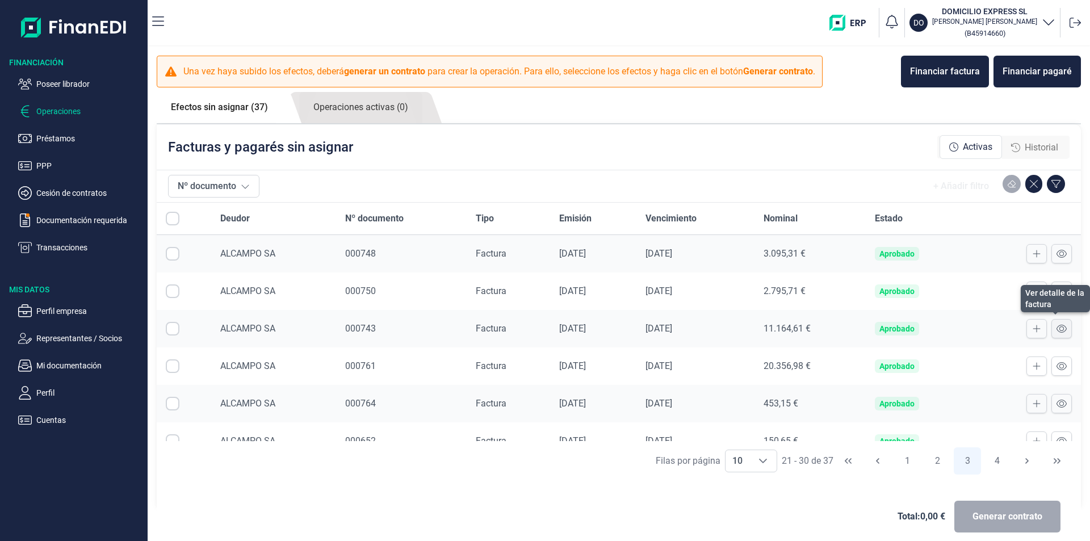
click at [1056, 327] on icon at bounding box center [1061, 328] width 10 height 9
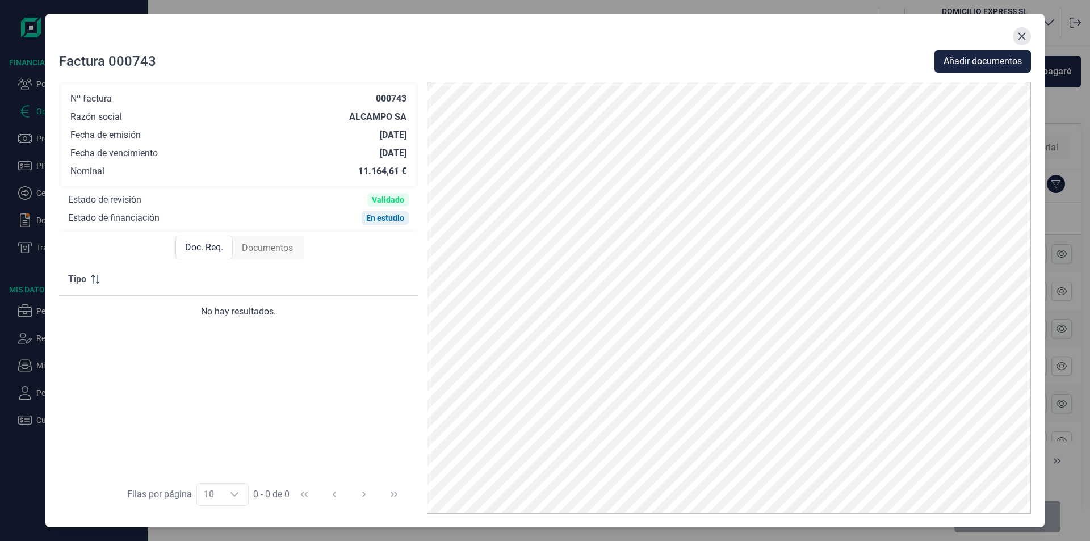
click at [1023, 33] on icon "Close" at bounding box center [1021, 36] width 9 height 9
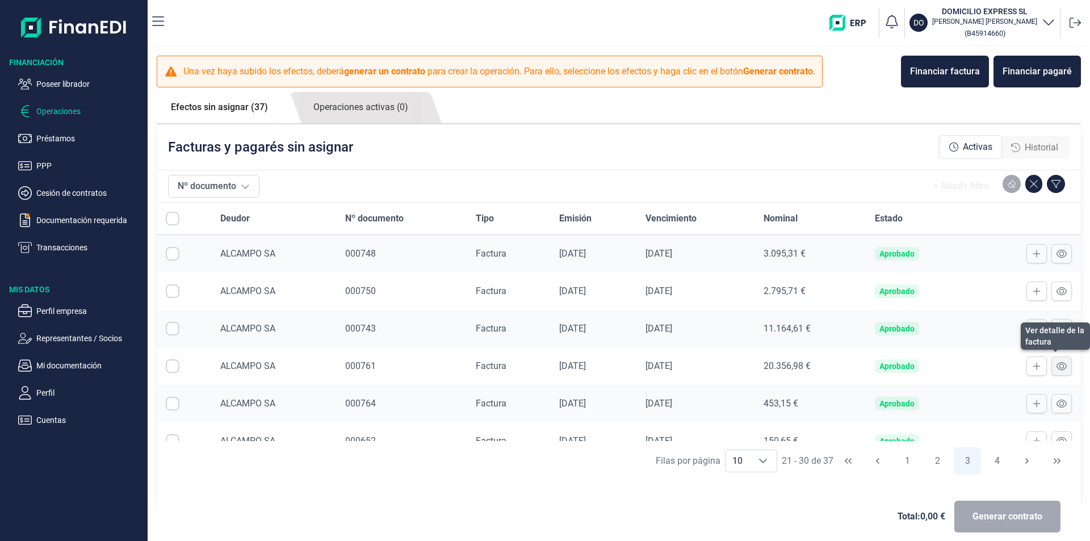
click at [1056, 367] on icon at bounding box center [1061, 366] width 10 height 8
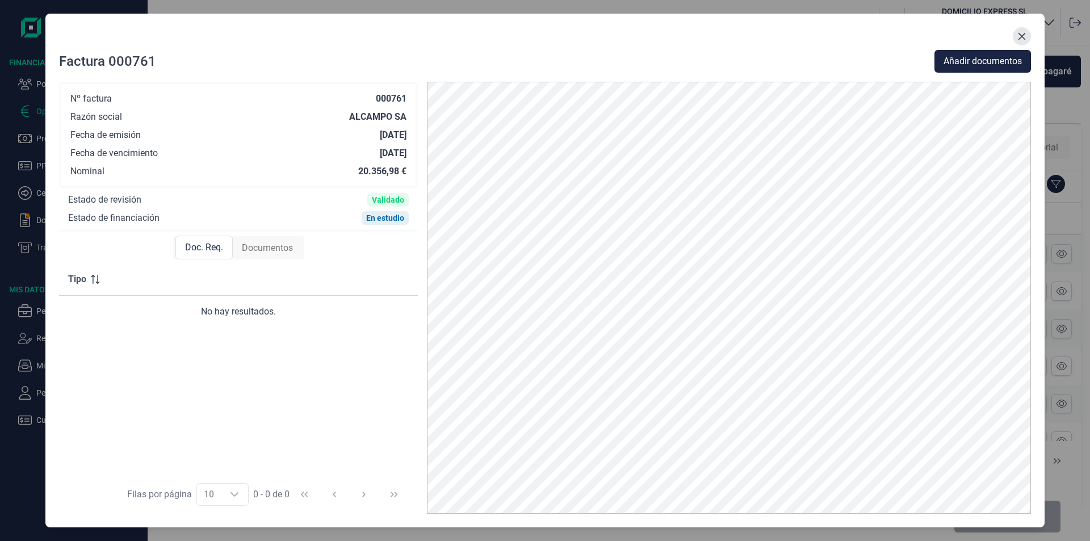
click at [1021, 35] on icon "Close" at bounding box center [1021, 36] width 9 height 9
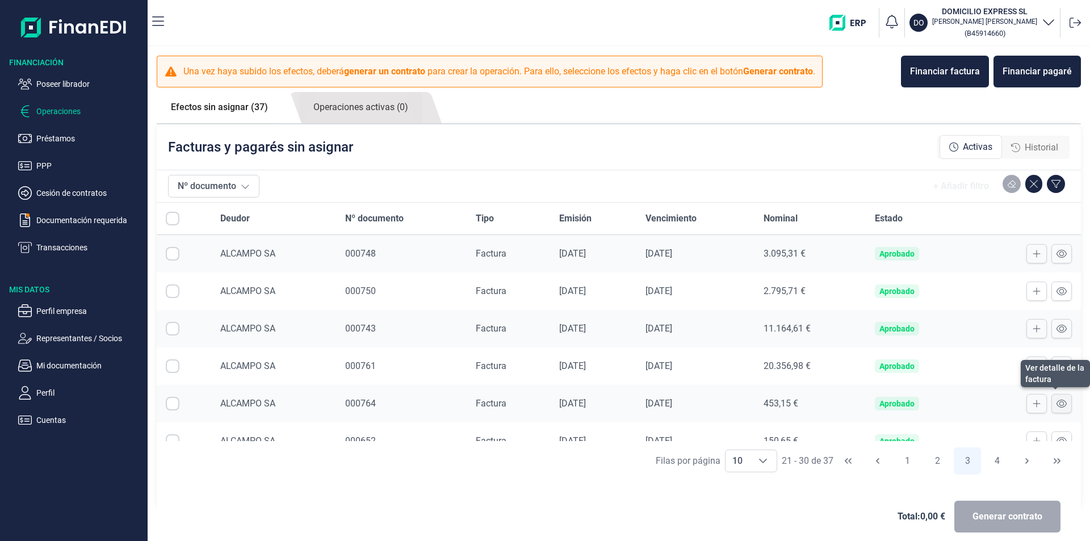
click at [1056, 407] on icon at bounding box center [1061, 403] width 10 height 9
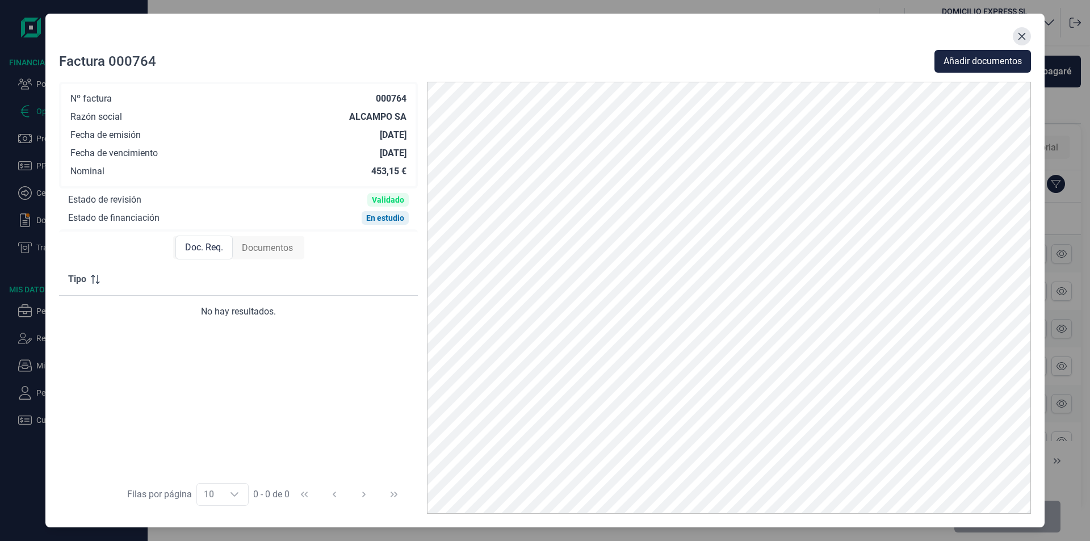
click at [1027, 33] on button "Close" at bounding box center [1021, 36] width 18 height 18
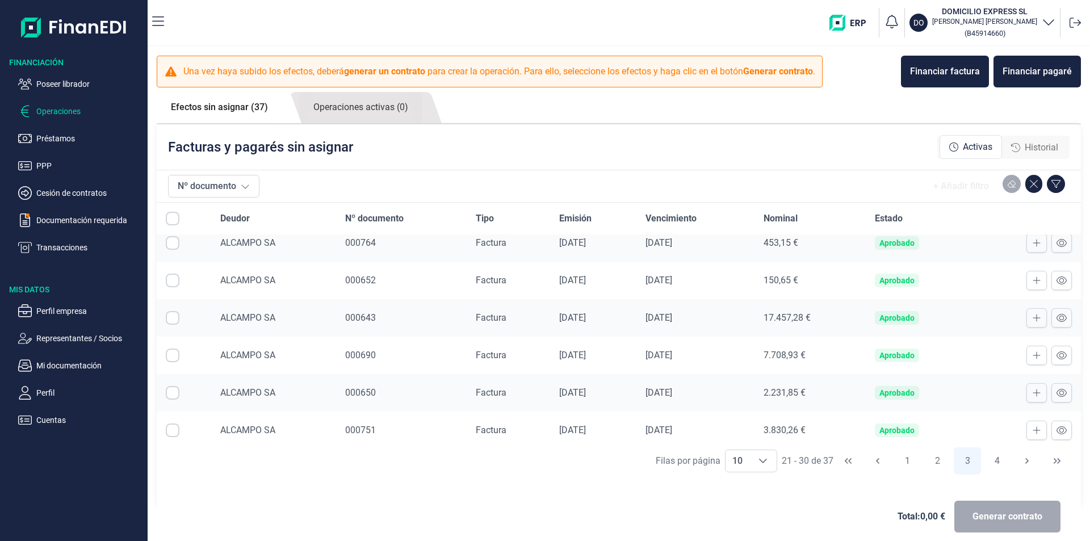
scroll to position [163, 0]
click at [1056, 276] on icon at bounding box center [1061, 278] width 10 height 8
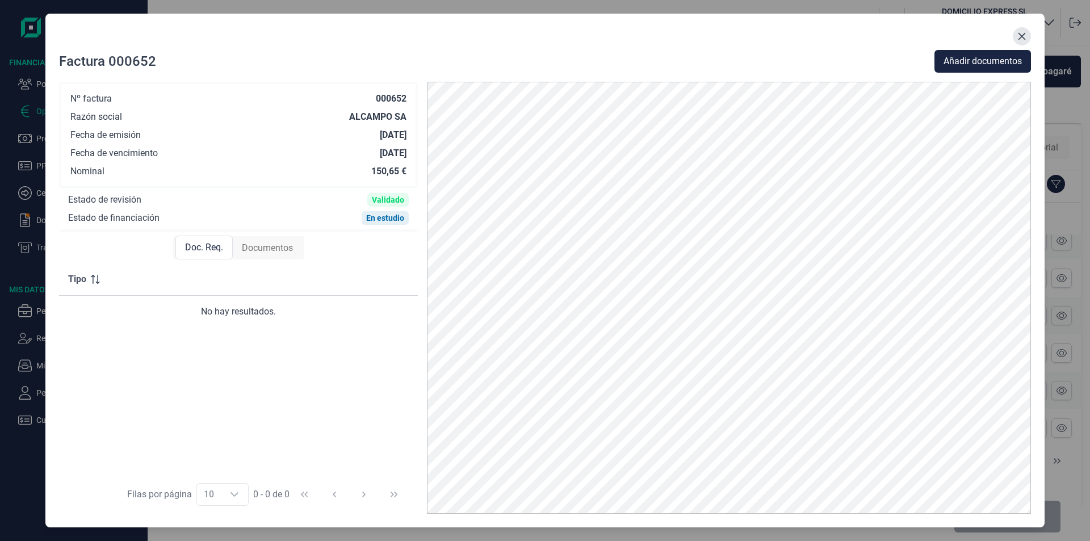
click at [1024, 37] on icon "Close" at bounding box center [1021, 36] width 9 height 9
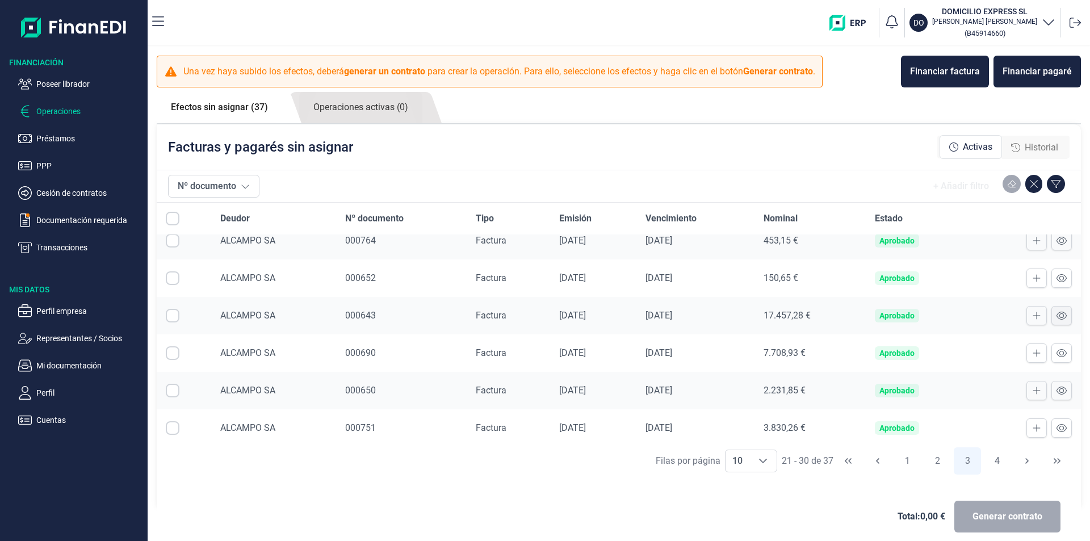
click at [1056, 315] on icon at bounding box center [1061, 315] width 10 height 9
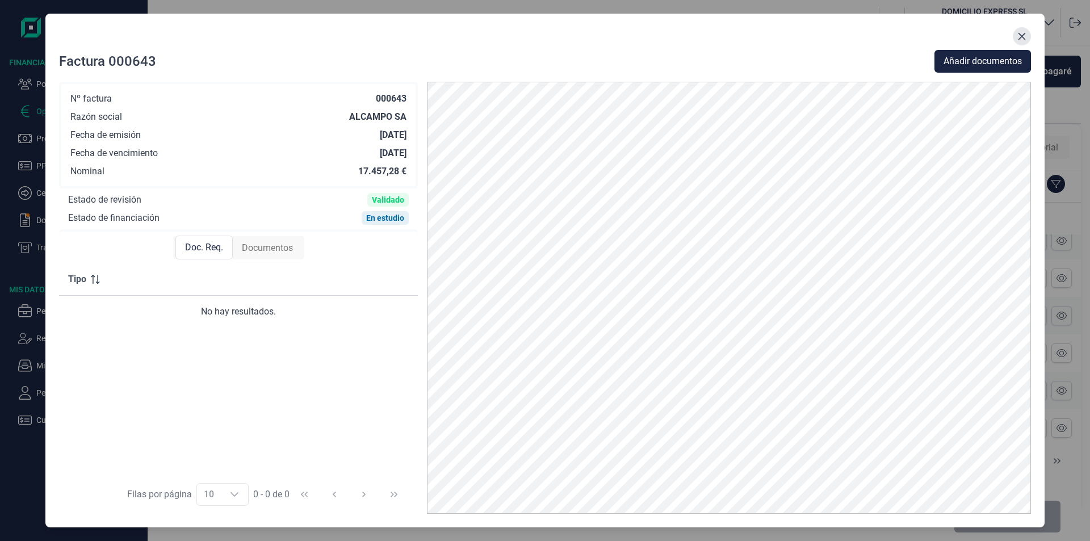
click at [1023, 36] on icon "Close" at bounding box center [1021, 36] width 9 height 9
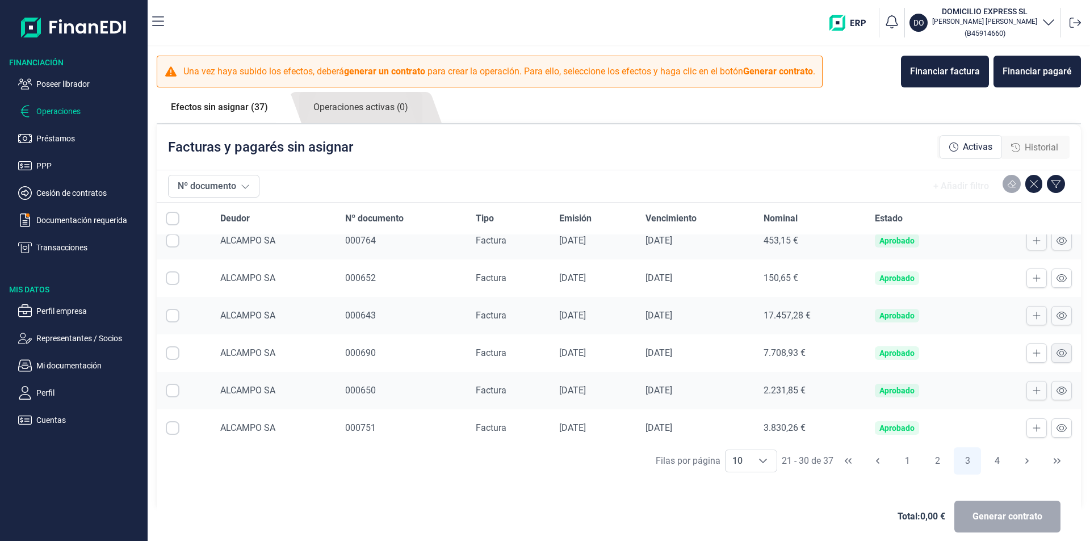
click at [1051, 355] on button at bounding box center [1061, 352] width 20 height 19
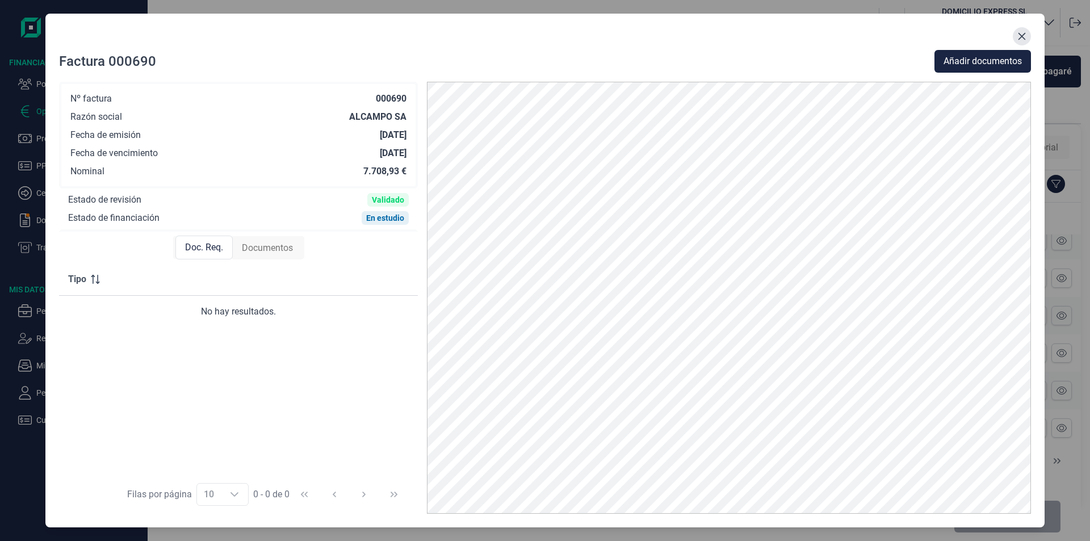
click at [1023, 39] on icon "Close" at bounding box center [1021, 36] width 7 height 7
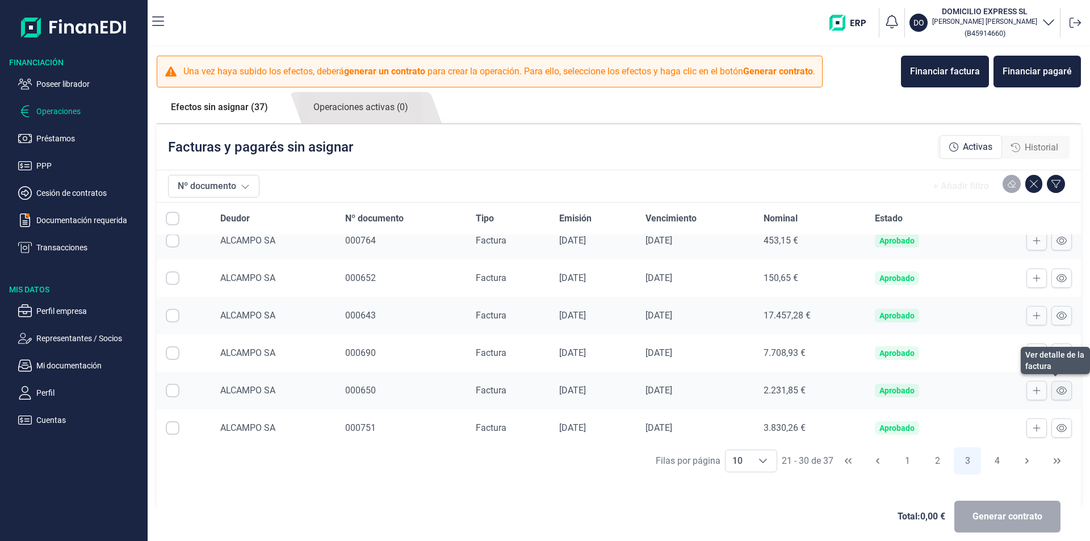
click at [1056, 393] on icon at bounding box center [1061, 390] width 10 height 9
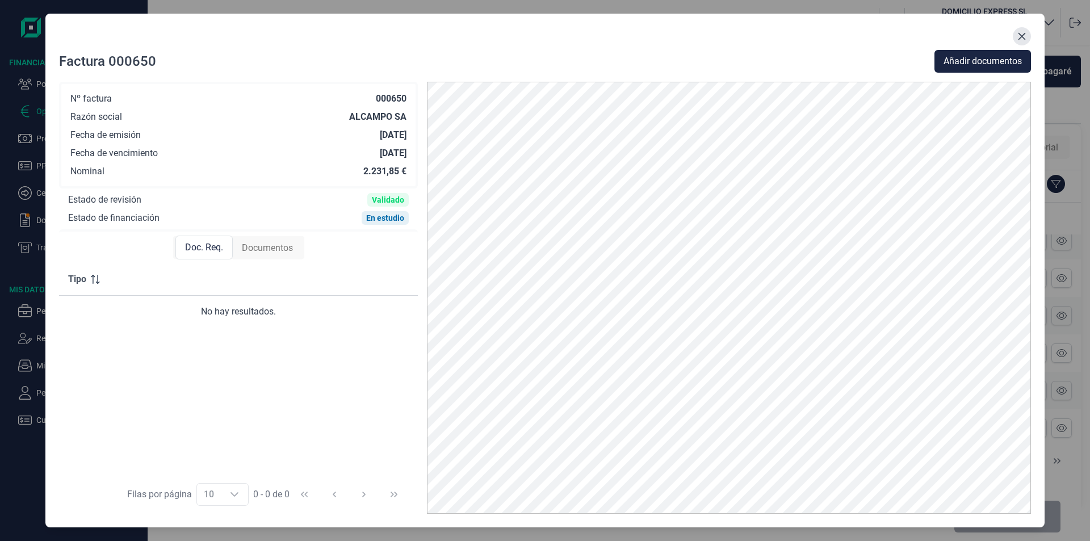
click at [1024, 37] on icon "Close" at bounding box center [1021, 36] width 9 height 9
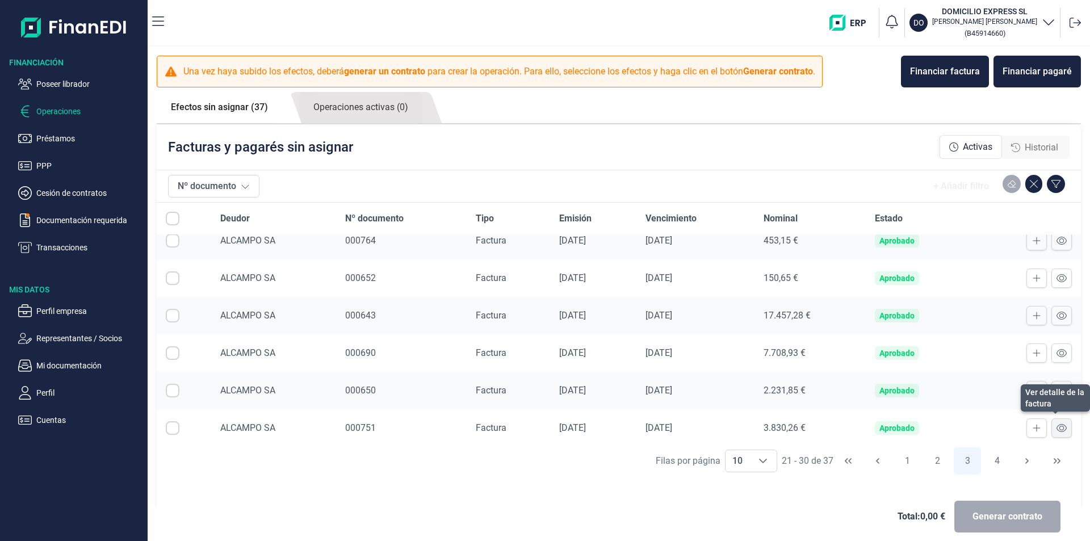
click at [1056, 424] on icon at bounding box center [1061, 428] width 10 height 8
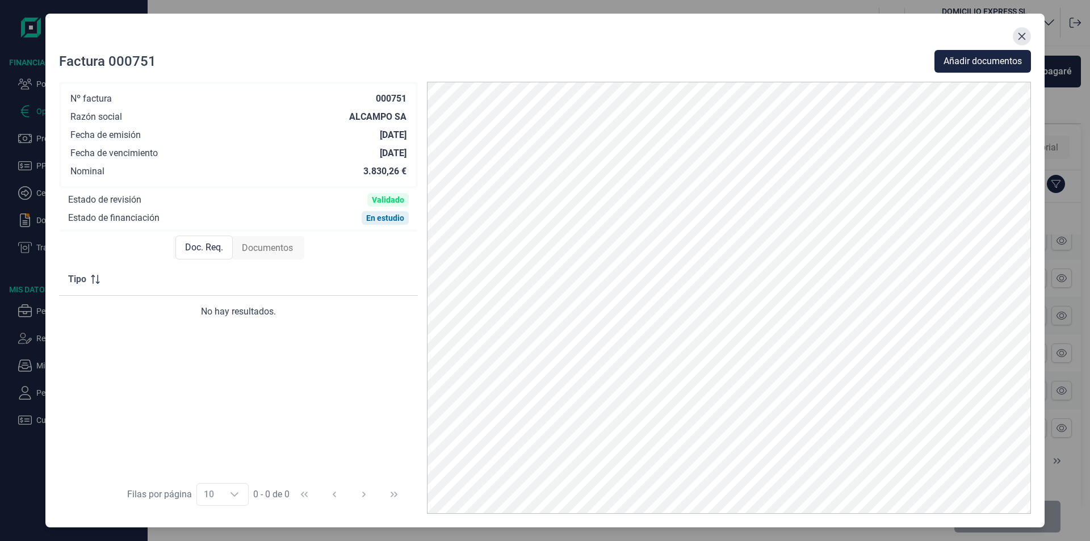
click at [1019, 36] on icon "Close" at bounding box center [1021, 36] width 9 height 9
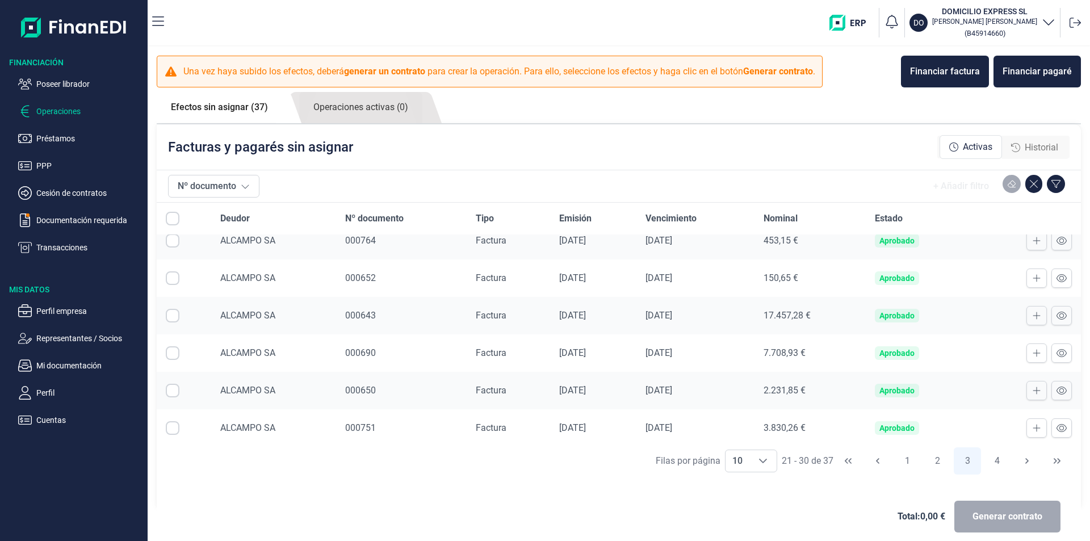
scroll to position [169, 0]
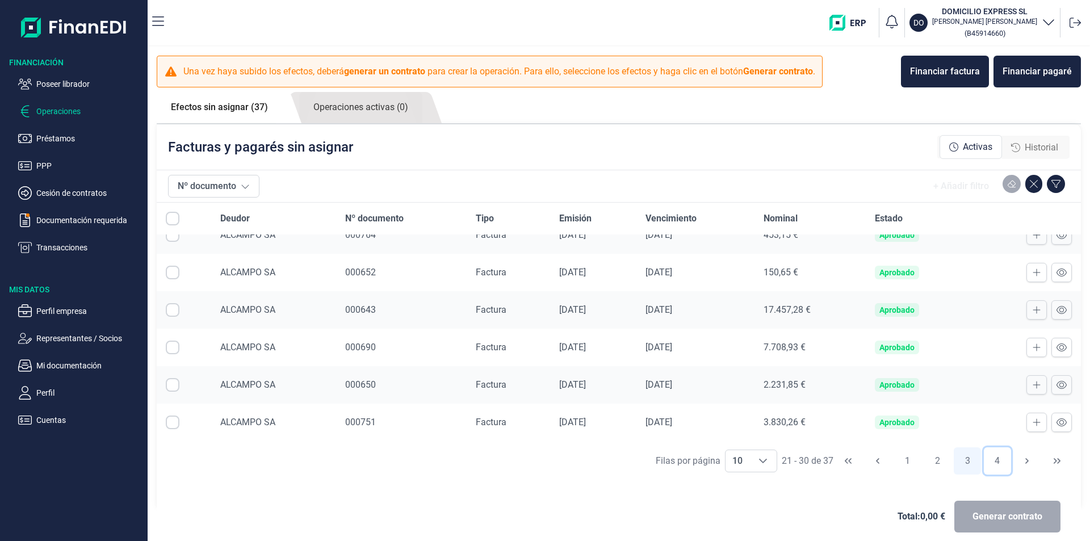
click at [994, 456] on button "4" at bounding box center [996, 460] width 27 height 27
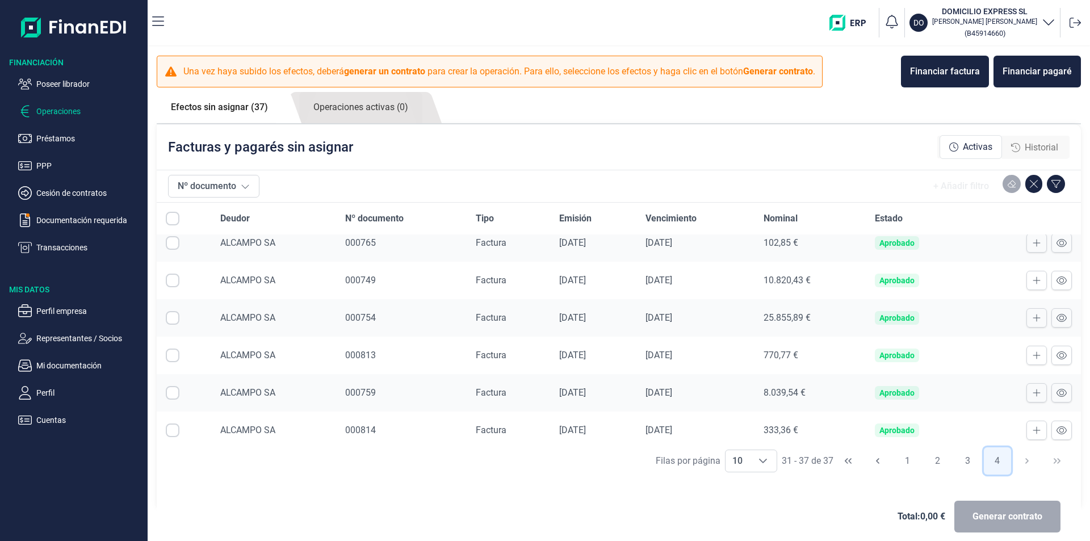
scroll to position [0, 0]
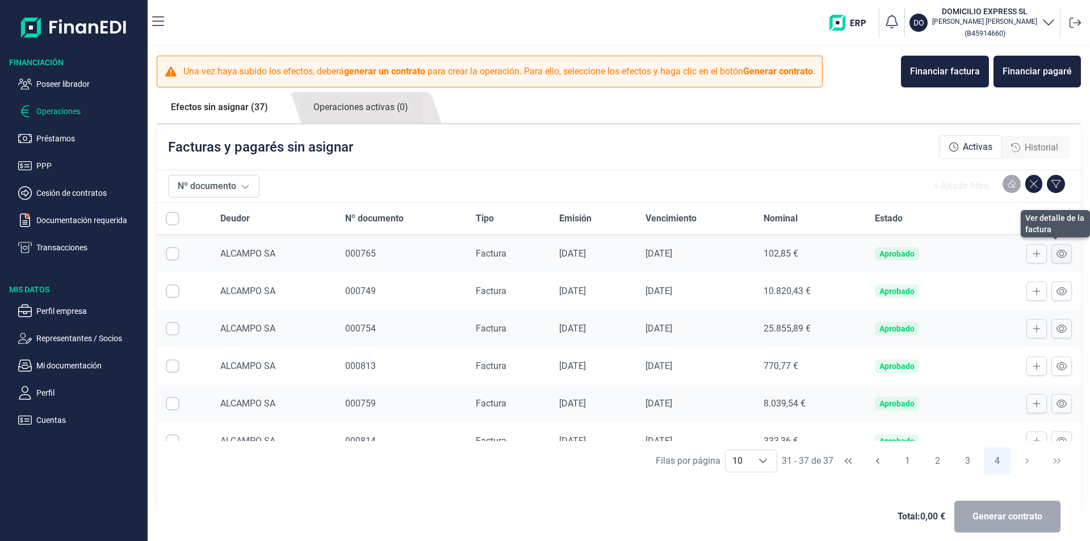
click at [1056, 253] on icon at bounding box center [1061, 254] width 10 height 8
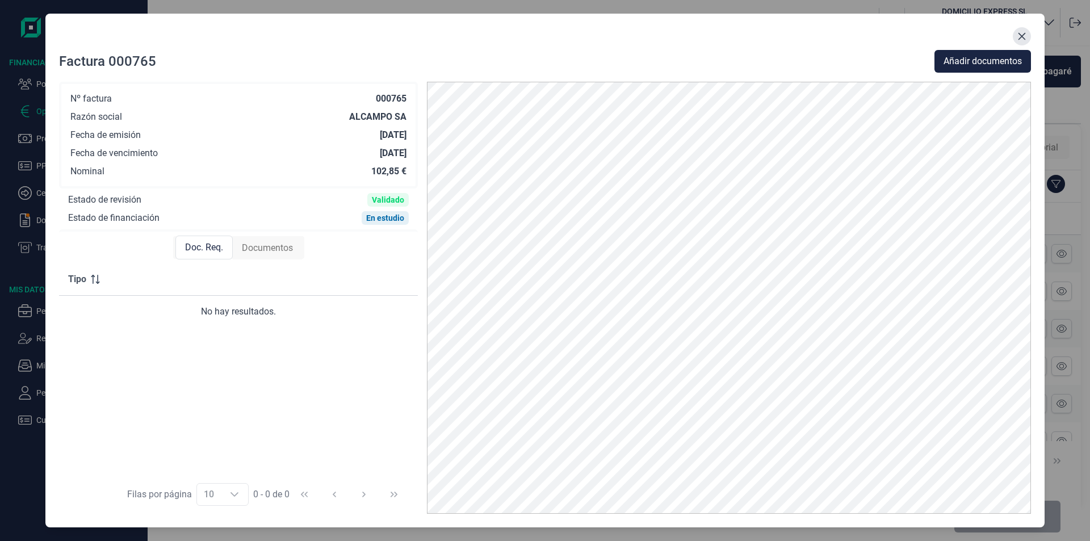
click at [1025, 38] on icon "Close" at bounding box center [1021, 36] width 9 height 9
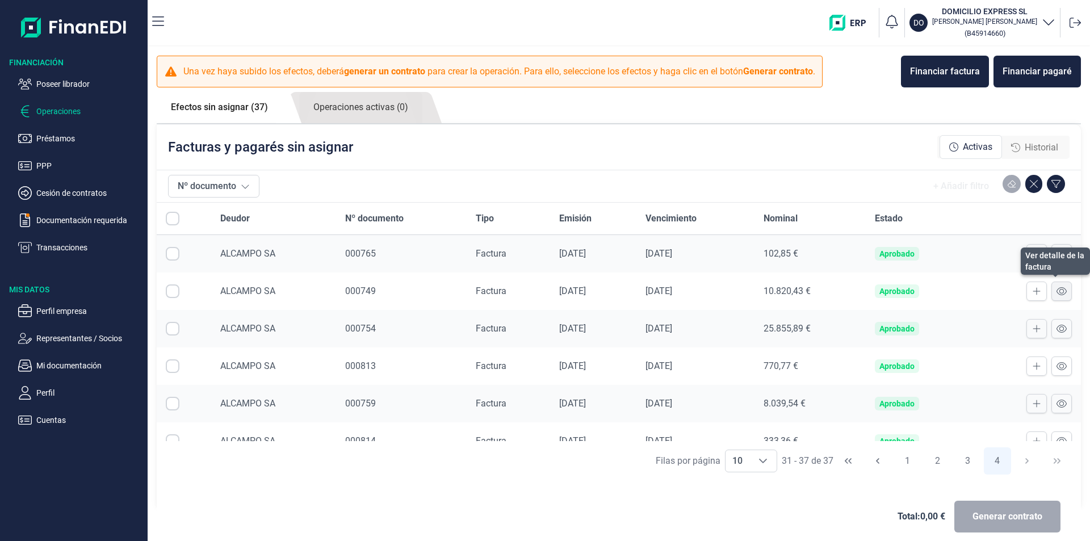
click at [1056, 290] on icon at bounding box center [1061, 291] width 10 height 8
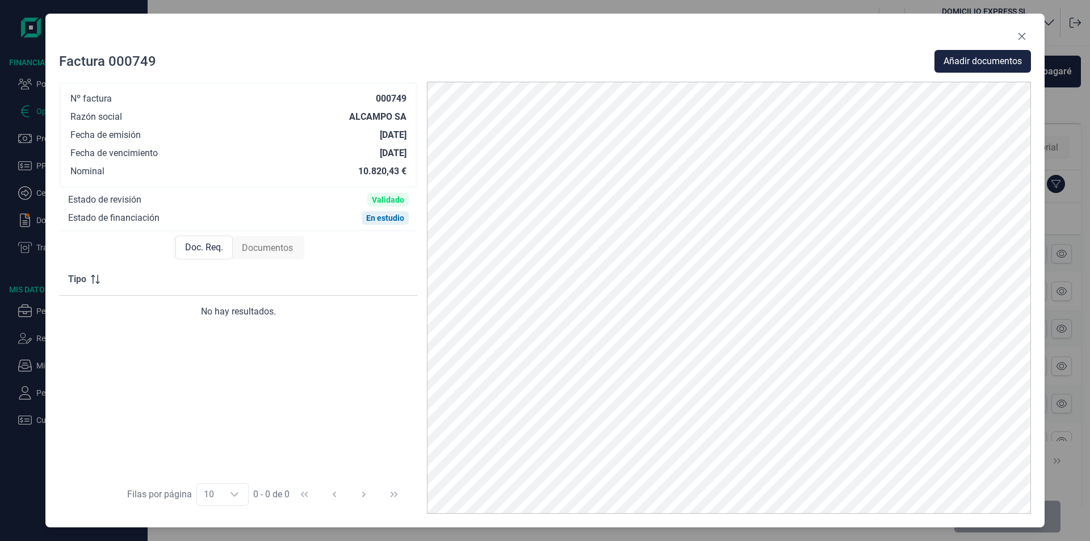
click at [1021, 37] on icon "Close" at bounding box center [1021, 36] width 9 height 9
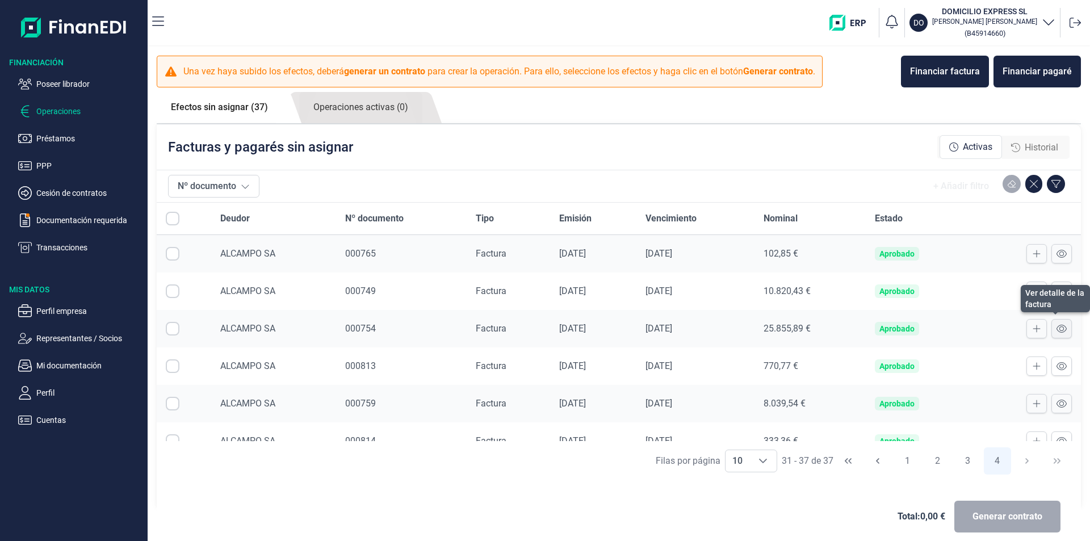
click at [1056, 327] on icon at bounding box center [1061, 329] width 10 height 8
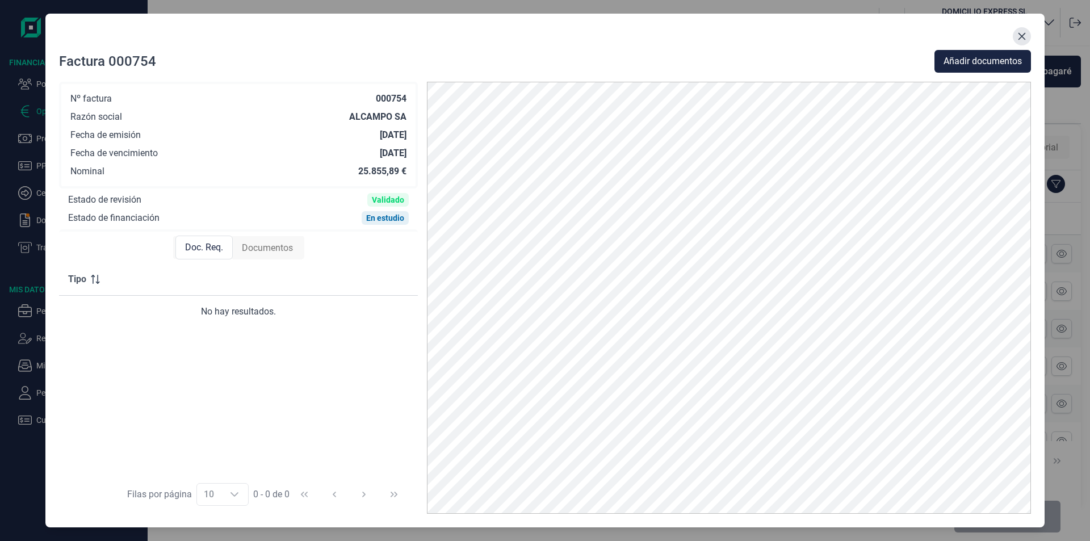
click at [1020, 35] on icon "Close" at bounding box center [1021, 36] width 7 height 7
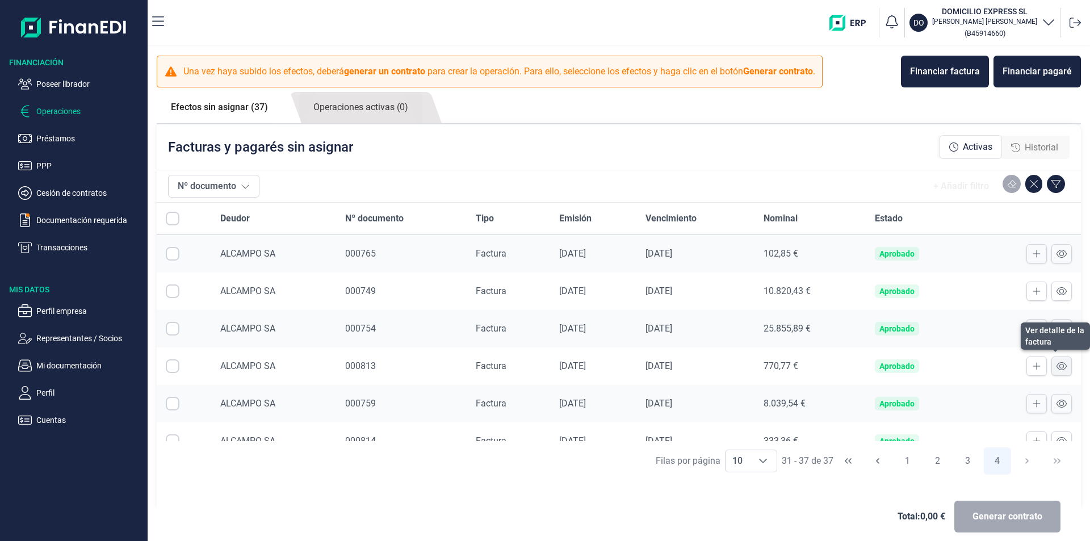
click at [1056, 367] on icon at bounding box center [1061, 365] width 10 height 9
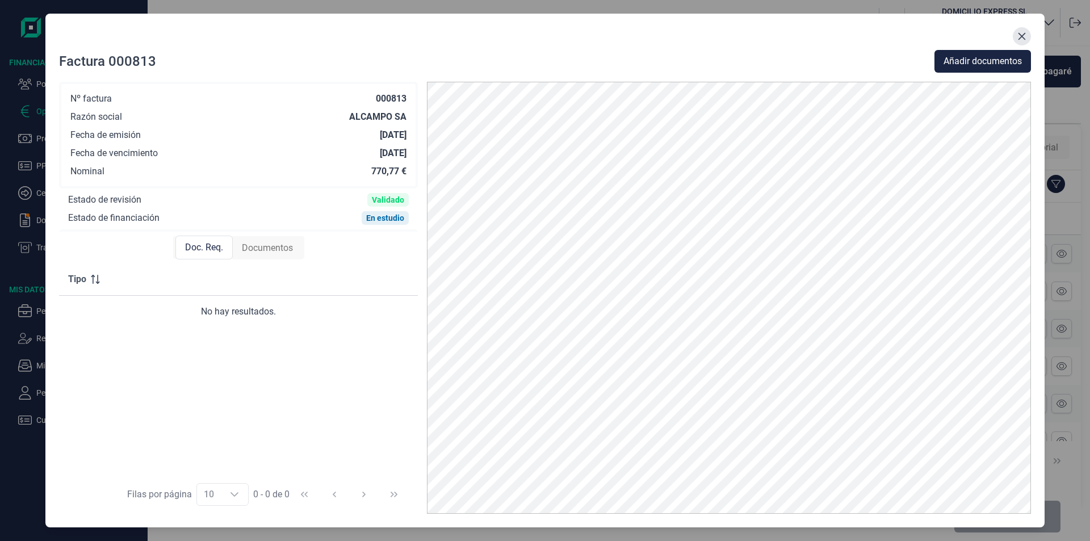
click at [1021, 36] on icon "Close" at bounding box center [1021, 36] width 7 height 7
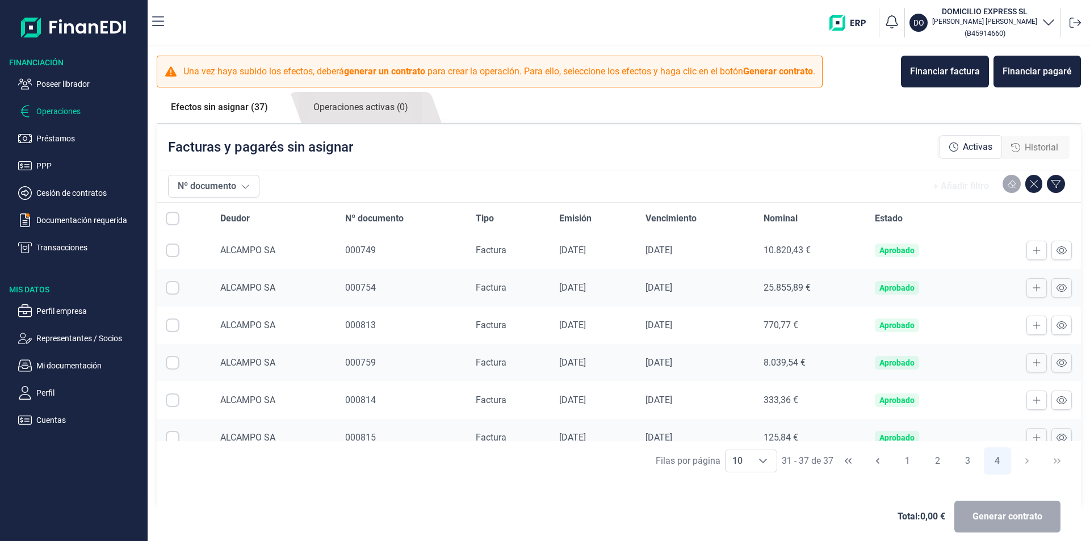
scroll to position [56, 0]
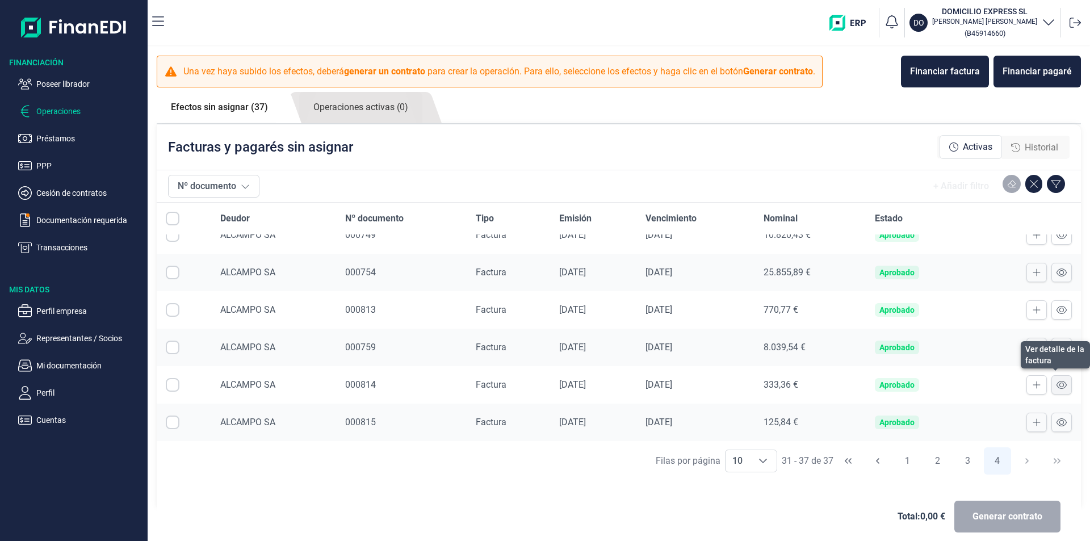
click at [1051, 379] on button at bounding box center [1061, 384] width 20 height 19
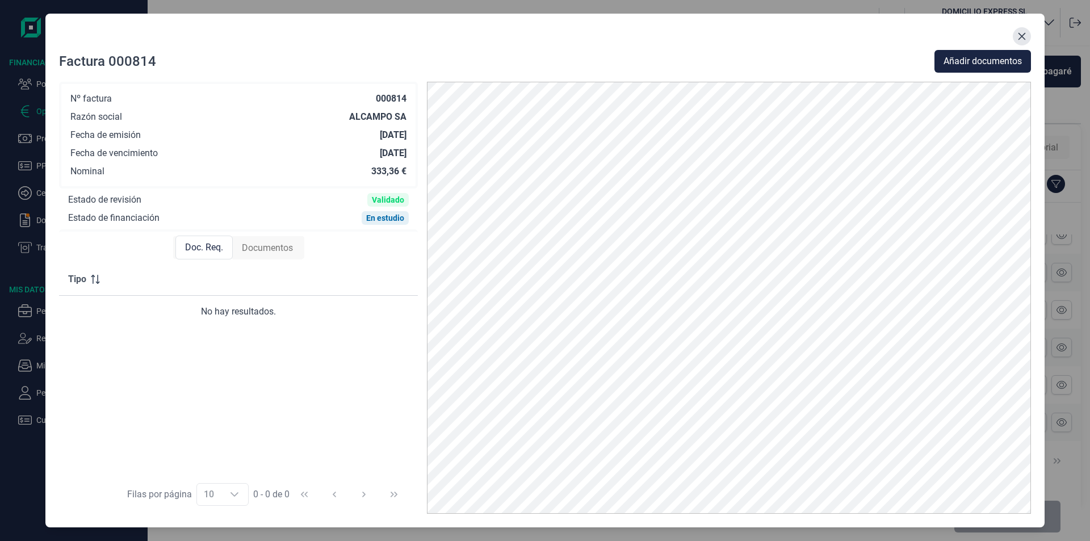
click at [1018, 37] on icon "Close" at bounding box center [1021, 36] width 9 height 9
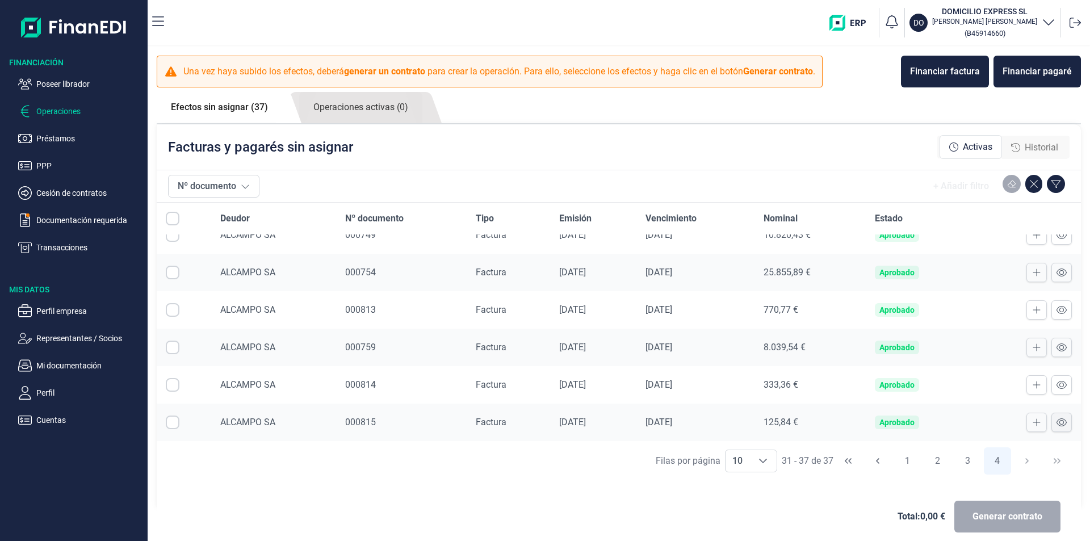
click at [1056, 423] on icon at bounding box center [1061, 422] width 10 height 9
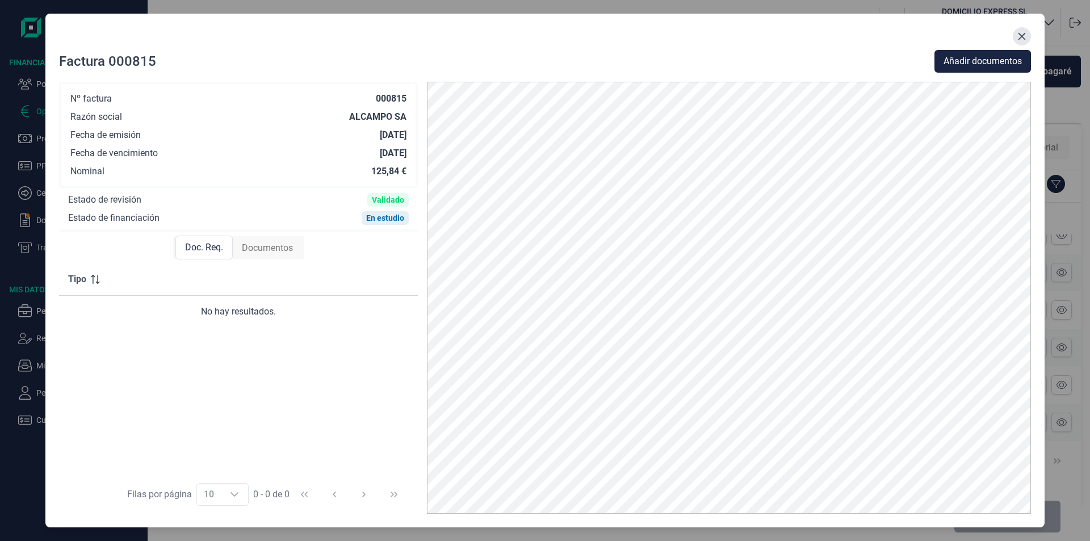
click at [1023, 39] on icon "Close" at bounding box center [1021, 36] width 9 height 9
